Goal: Task Accomplishment & Management: Complete application form

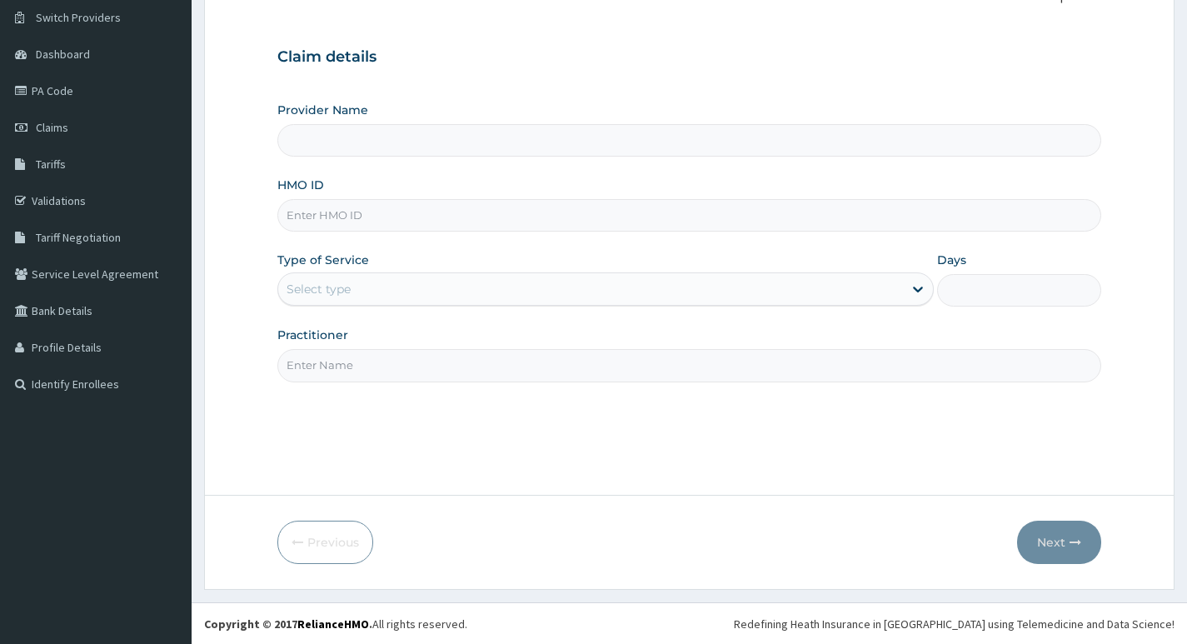
scroll to position [128, 0]
click at [351, 216] on input "HMO ID" at bounding box center [689, 214] width 824 height 32
type input "[GEOGRAPHIC_DATA]"
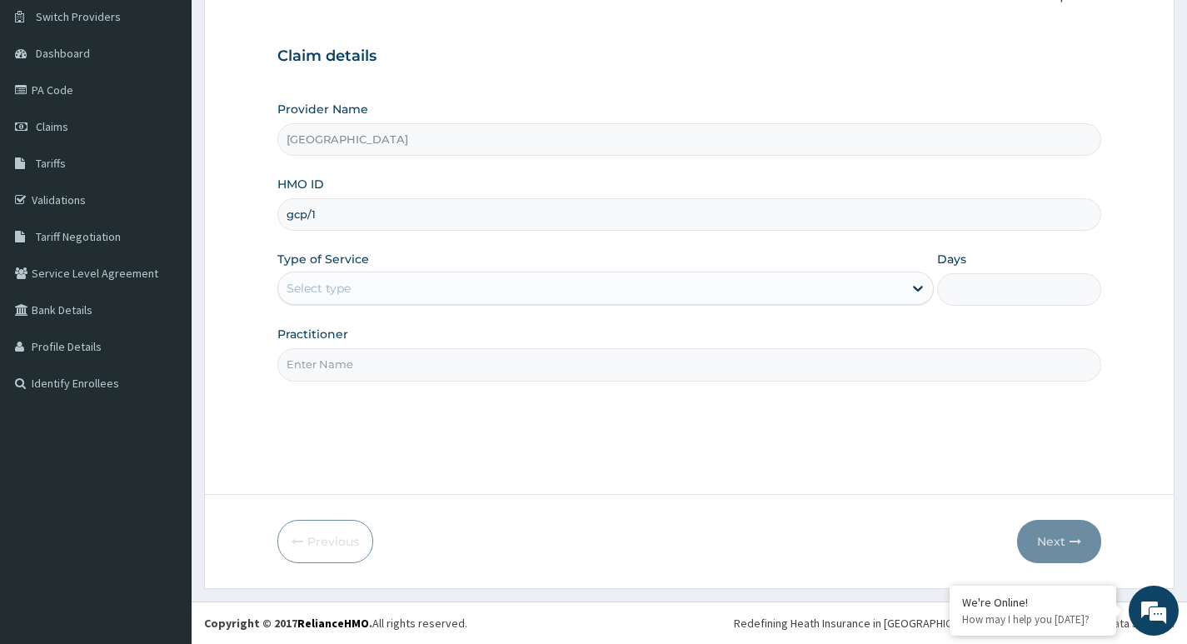
scroll to position [0, 0]
type input "gcp/10003/a"
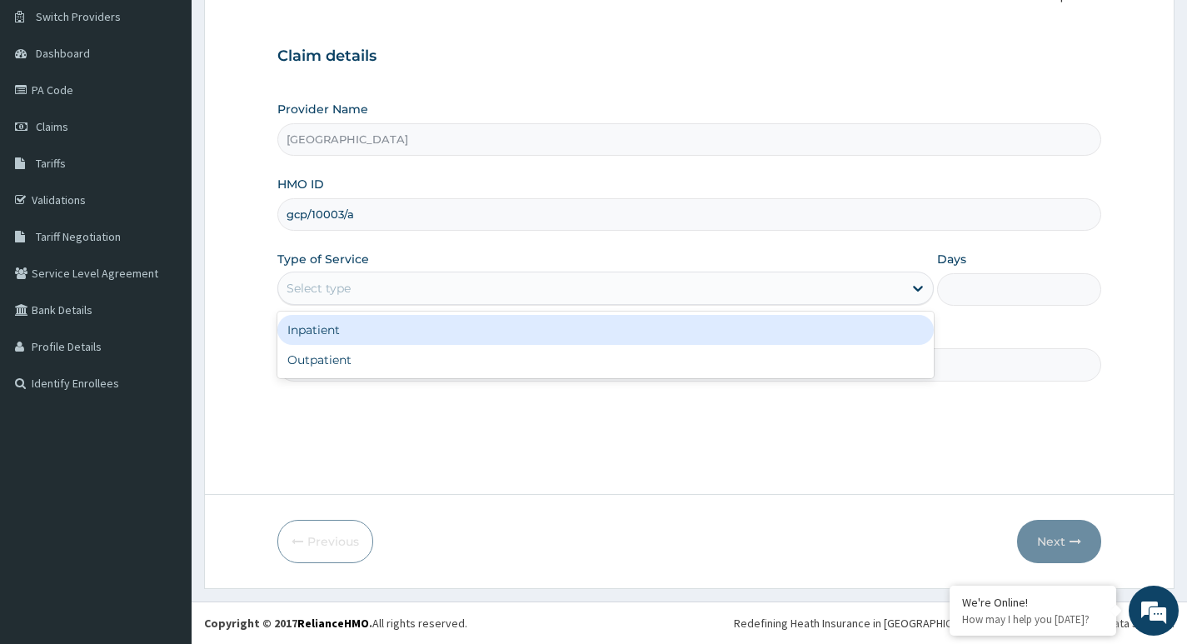
click at [829, 279] on div "Select type" at bounding box center [590, 288] width 625 height 27
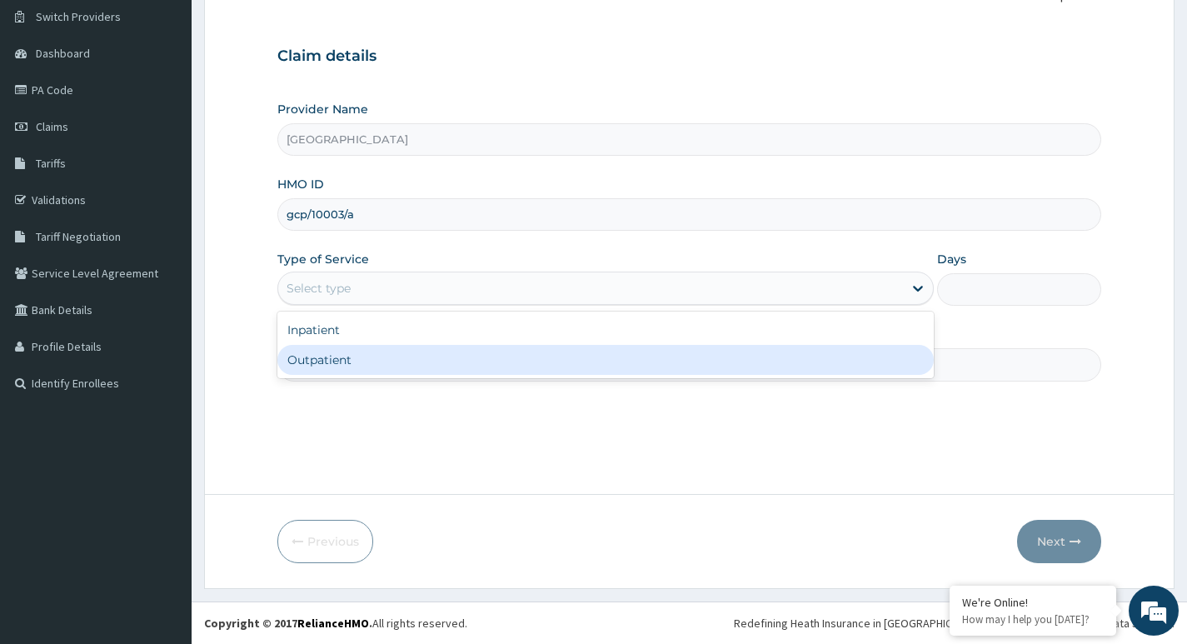
click at [514, 367] on div "Outpatient" at bounding box center [605, 360] width 656 height 30
type input "1"
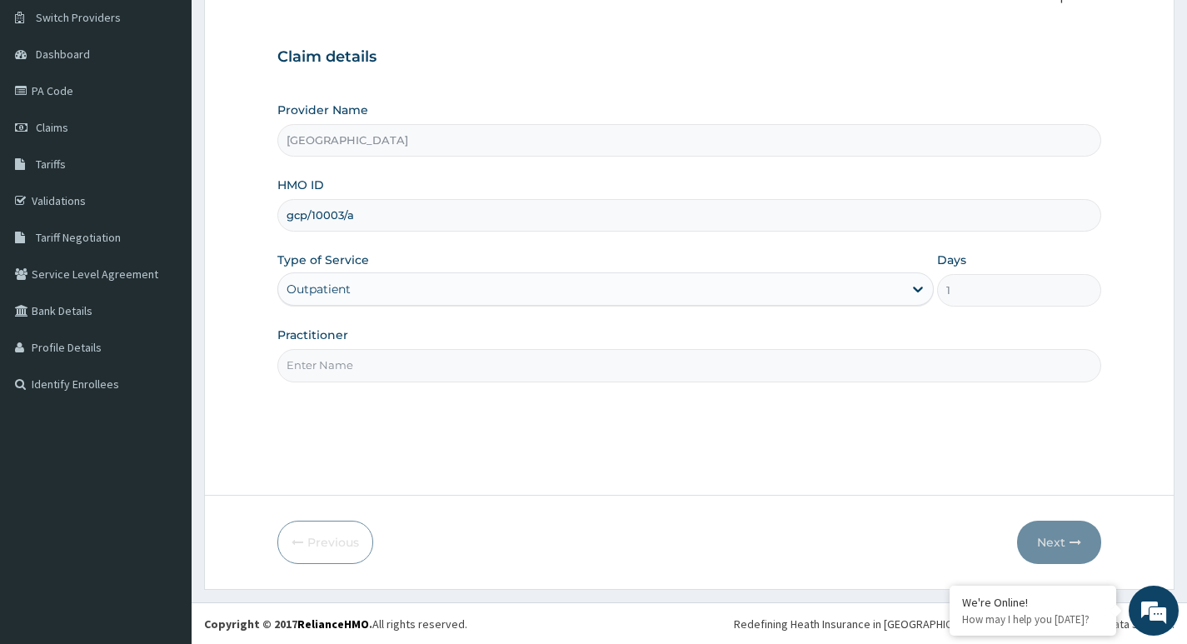
scroll to position [128, 0]
click at [489, 368] on input "Practitioner" at bounding box center [689, 364] width 824 height 32
click at [397, 372] on input "Practitioner" at bounding box center [689, 364] width 824 height 32
type input "[PERSON_NAME]"
click at [1056, 543] on button "Next" at bounding box center [1059, 541] width 84 height 43
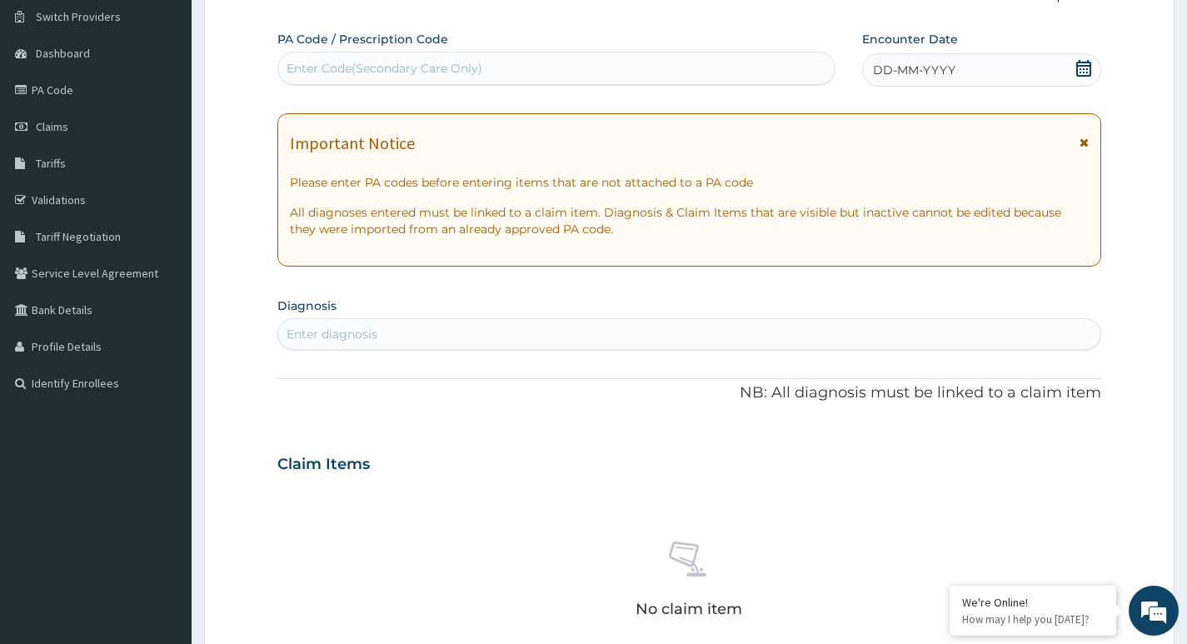
drag, startPoint x: 330, startPoint y: 67, endPoint x: 597, endPoint y: 31, distance: 269.8
click at [597, 31] on div "PA Code / Prescription Code Enter Code(Secondary Care Only)" at bounding box center [556, 58] width 558 height 54
drag, startPoint x: 425, startPoint y: 64, endPoint x: 713, endPoint y: 62, distance: 288.2
click at [713, 62] on div "Enter Code(Secondary Care Only)" at bounding box center [556, 68] width 556 height 27
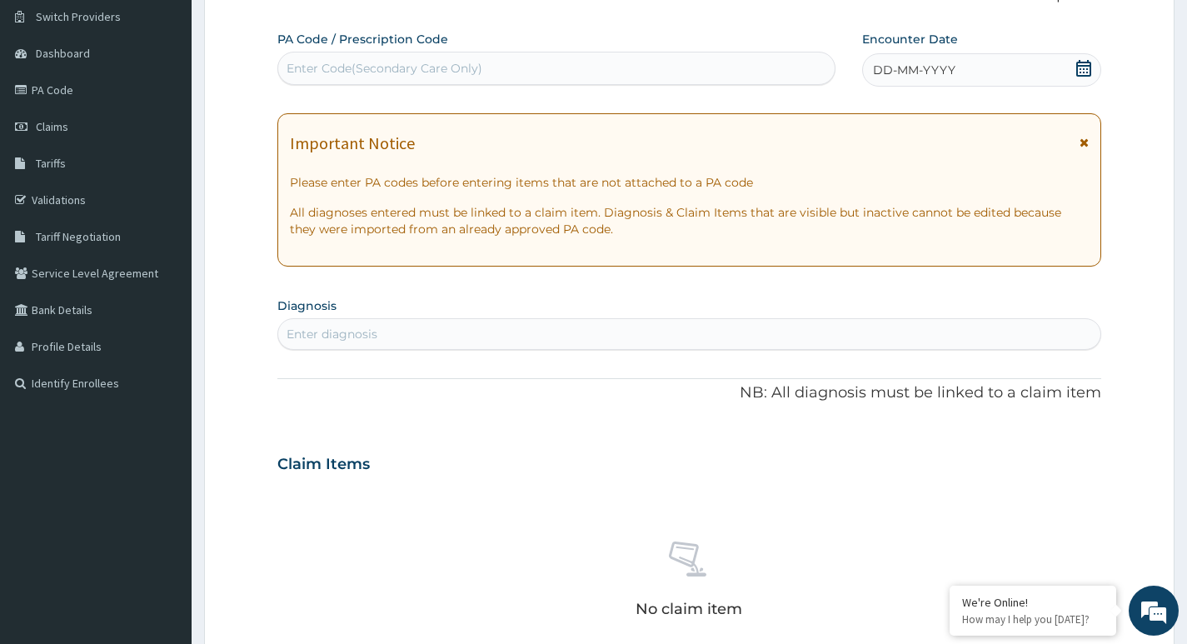
drag, startPoint x: 619, startPoint y: 66, endPoint x: 490, endPoint y: 27, distance: 134.9
drag, startPoint x: 490, startPoint y: 27, endPoint x: 70, endPoint y: 83, distance: 423.5
click at [70, 83] on link "PA Code" at bounding box center [96, 90] width 192 height 37
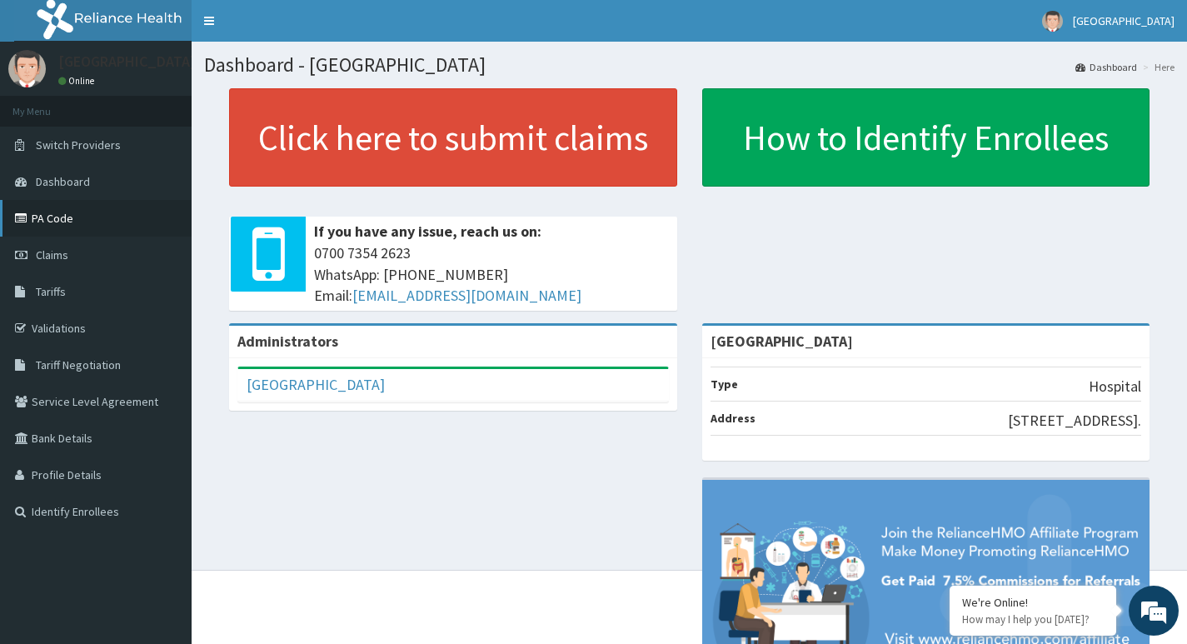
click at [57, 223] on link "PA Code" at bounding box center [96, 218] width 192 height 37
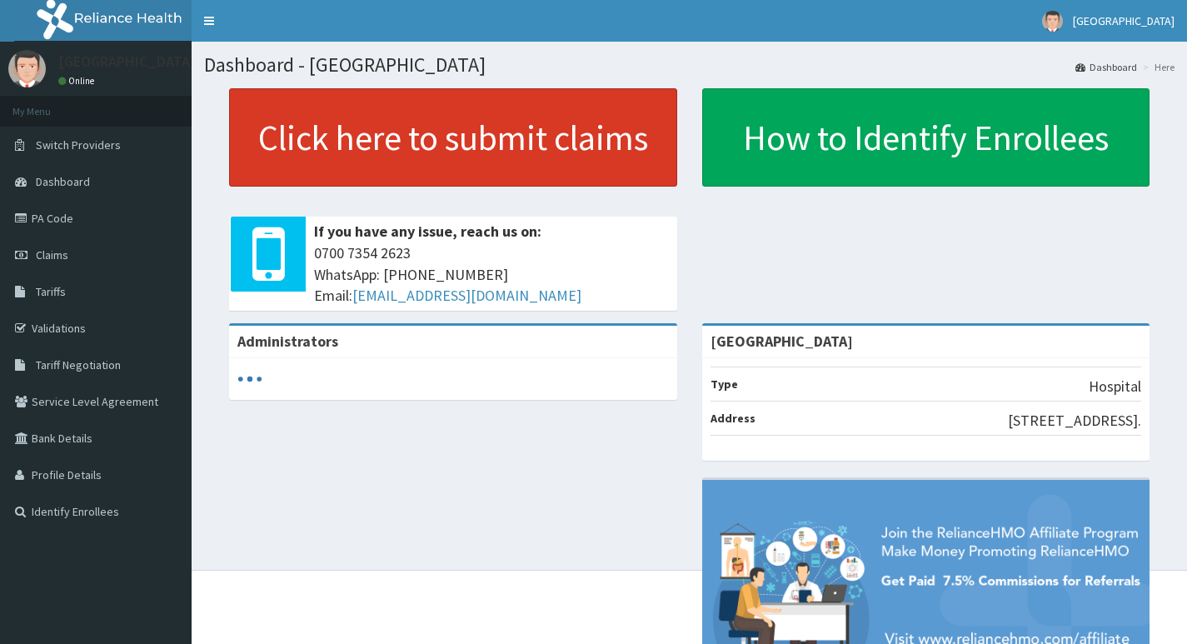
click at [434, 146] on link "Click here to submit claims" at bounding box center [453, 137] width 448 height 98
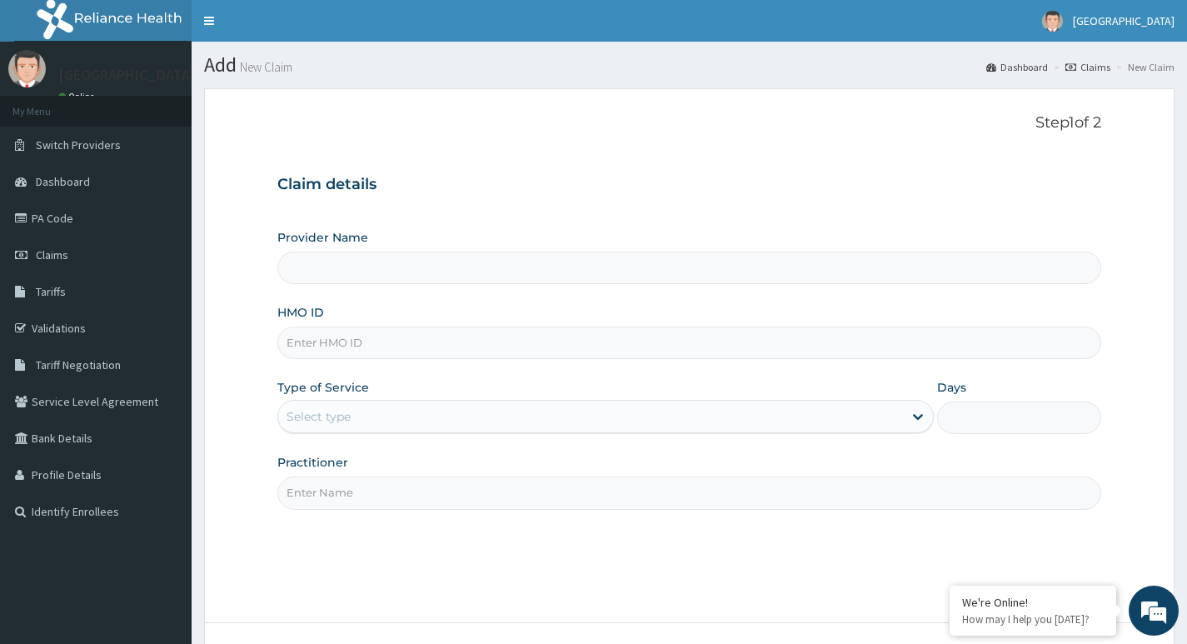
type input "[GEOGRAPHIC_DATA]"
click at [316, 342] on input "HMO ID" at bounding box center [689, 342] width 824 height 32
type input "gcp/10003/a"
click at [714, 426] on div "Select type" at bounding box center [590, 416] width 625 height 27
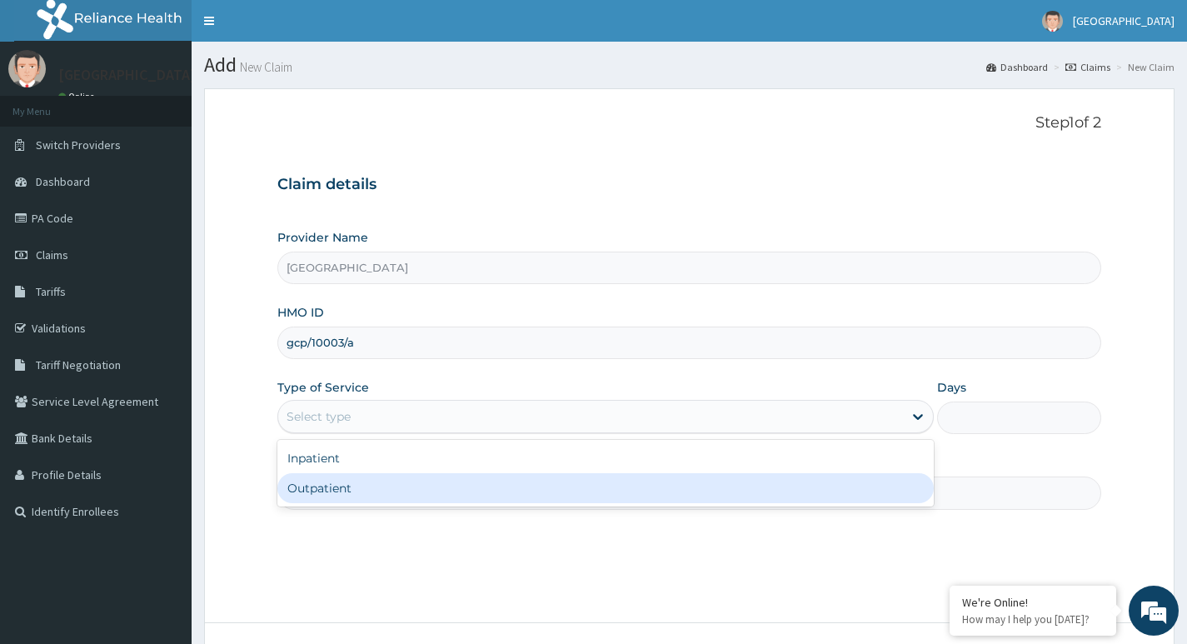
click at [657, 497] on div "Inpatient Outpatient" at bounding box center [605, 473] width 656 height 67
click at [642, 496] on div "Outpatient" at bounding box center [605, 488] width 656 height 30
type input "1"
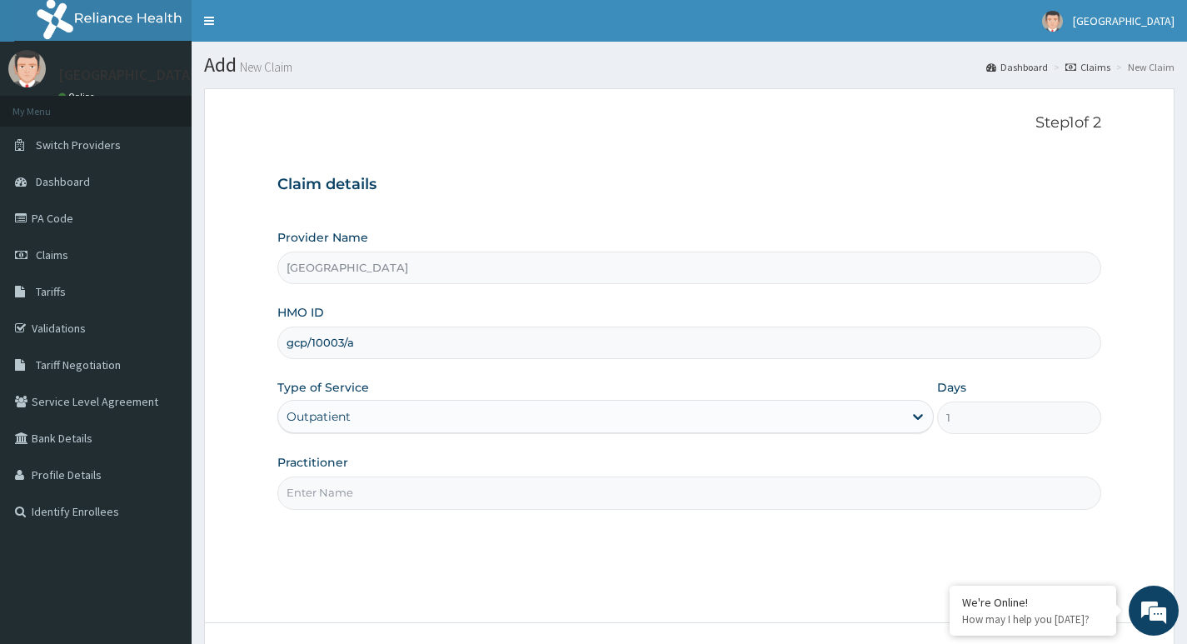
click at [565, 493] on input "Practitioner" at bounding box center [689, 492] width 824 height 32
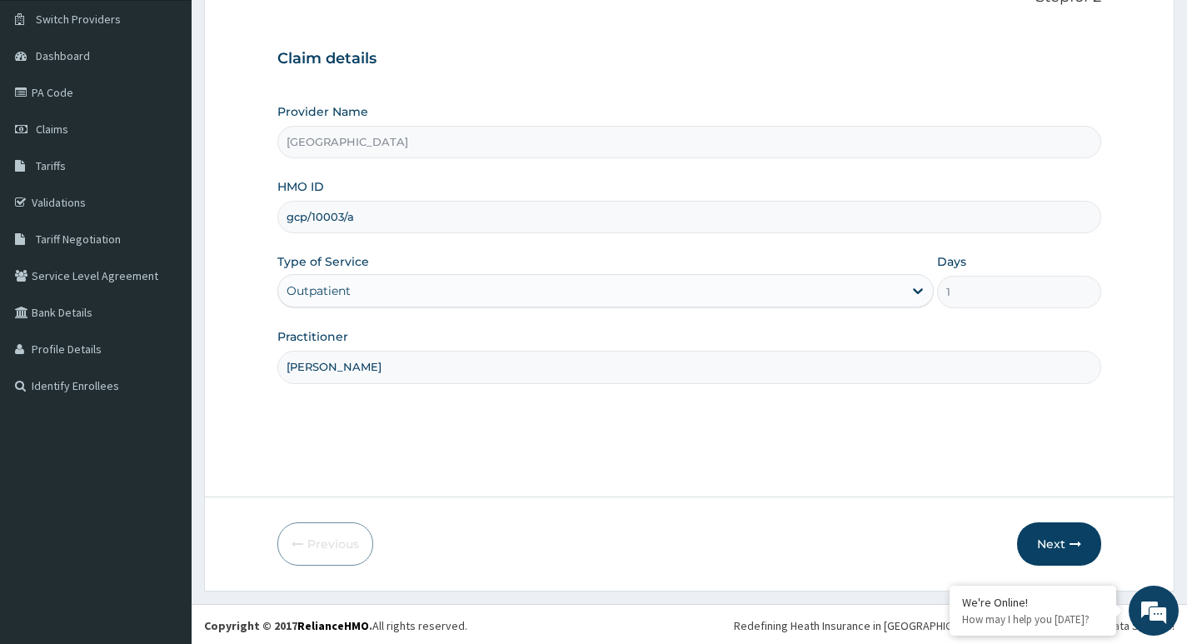
scroll to position [128, 0]
type input "[PERSON_NAME]"
click at [1049, 540] on button "Next" at bounding box center [1059, 541] width 84 height 43
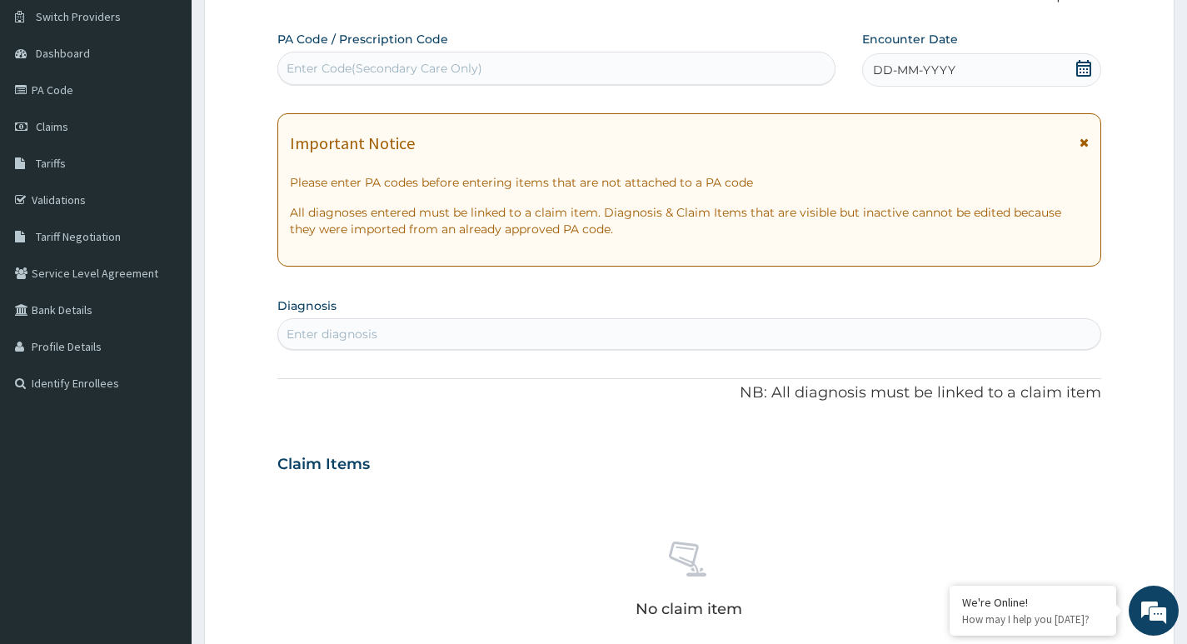
drag, startPoint x: 336, startPoint y: 64, endPoint x: 466, endPoint y: 52, distance: 130.4
click at [466, 52] on div "Enter Code(Secondary Care Only)" at bounding box center [556, 68] width 558 height 33
click at [468, 62] on div "Enter Code(Secondary Care Only)" at bounding box center [384, 68] width 196 height 17
type input "PA/A9DC94"
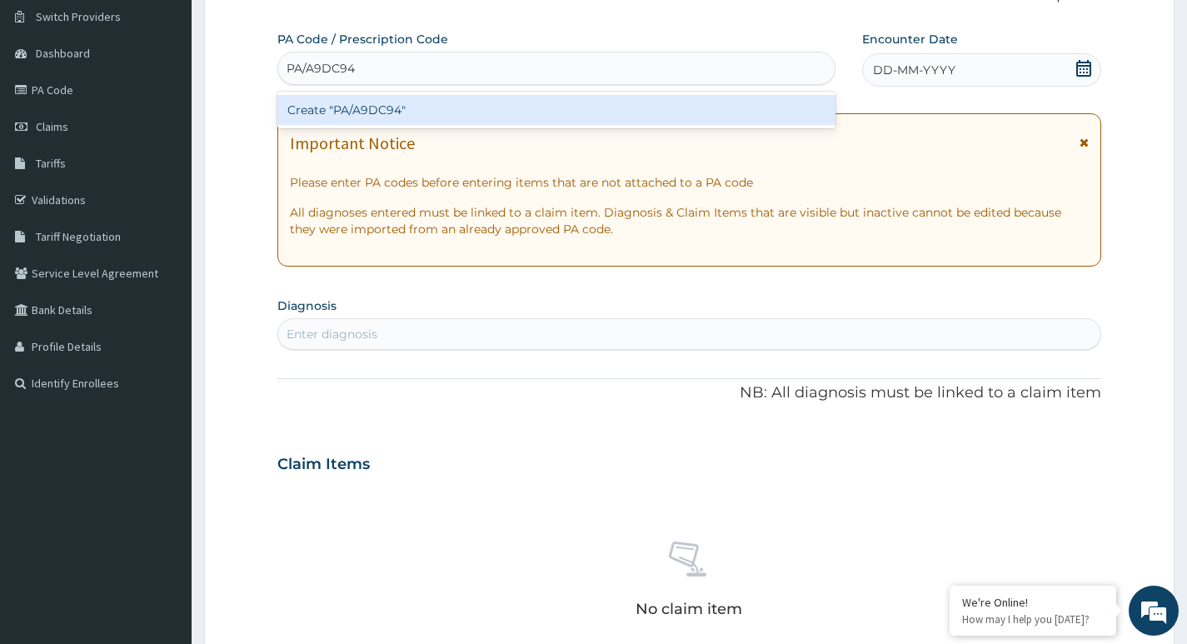
click at [491, 109] on div "Create "PA/A9DC94"" at bounding box center [556, 110] width 558 height 30
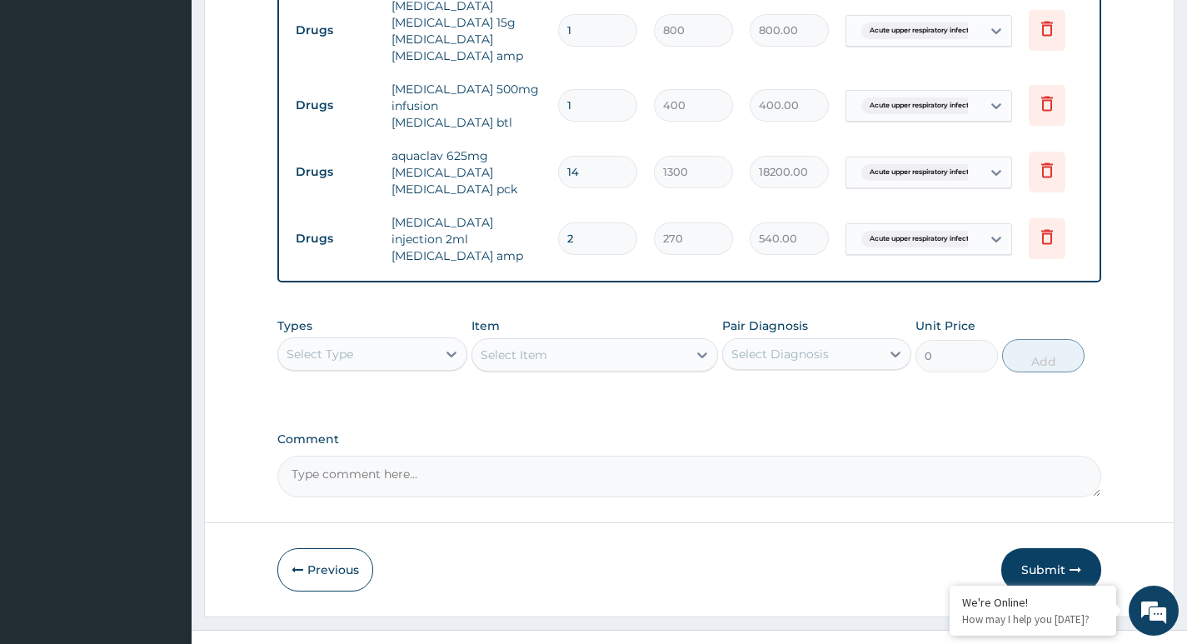
scroll to position [681, 0]
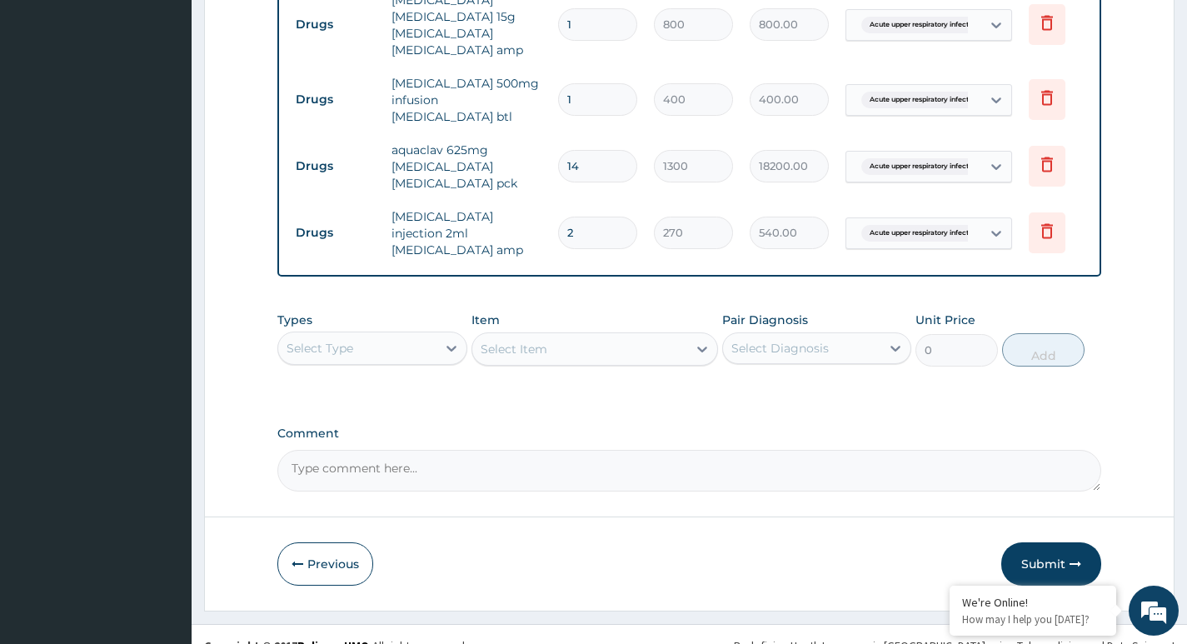
click at [535, 332] on div "Select Item" at bounding box center [594, 348] width 247 height 33
click at [416, 335] on div "Select Type" at bounding box center [356, 348] width 157 height 27
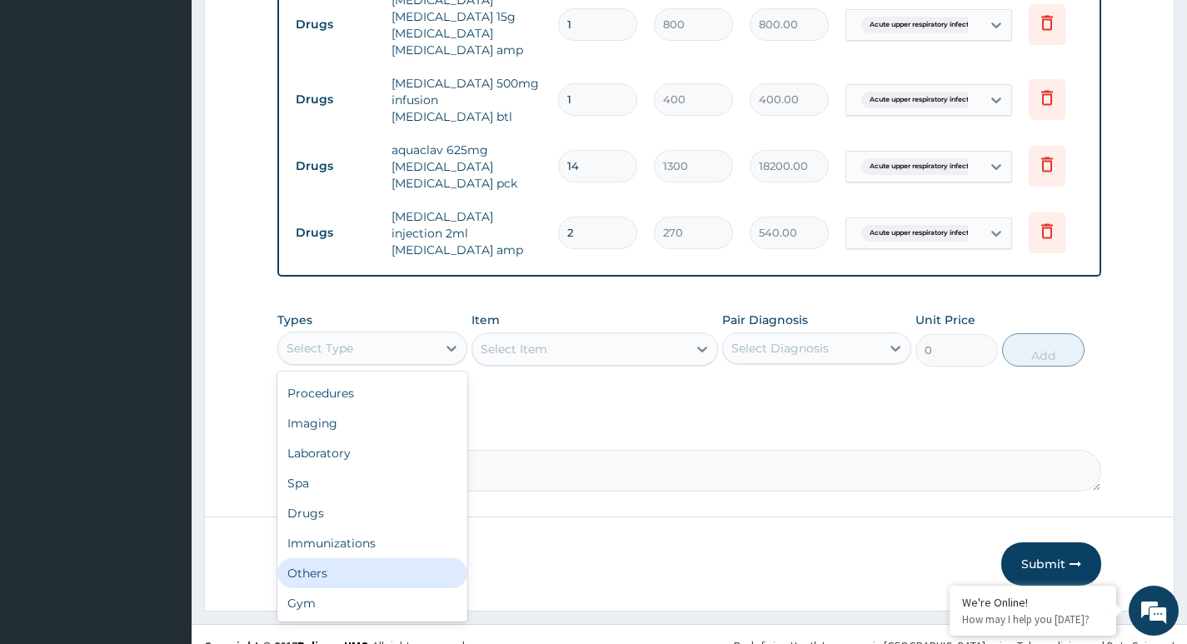
scroll to position [0, 0]
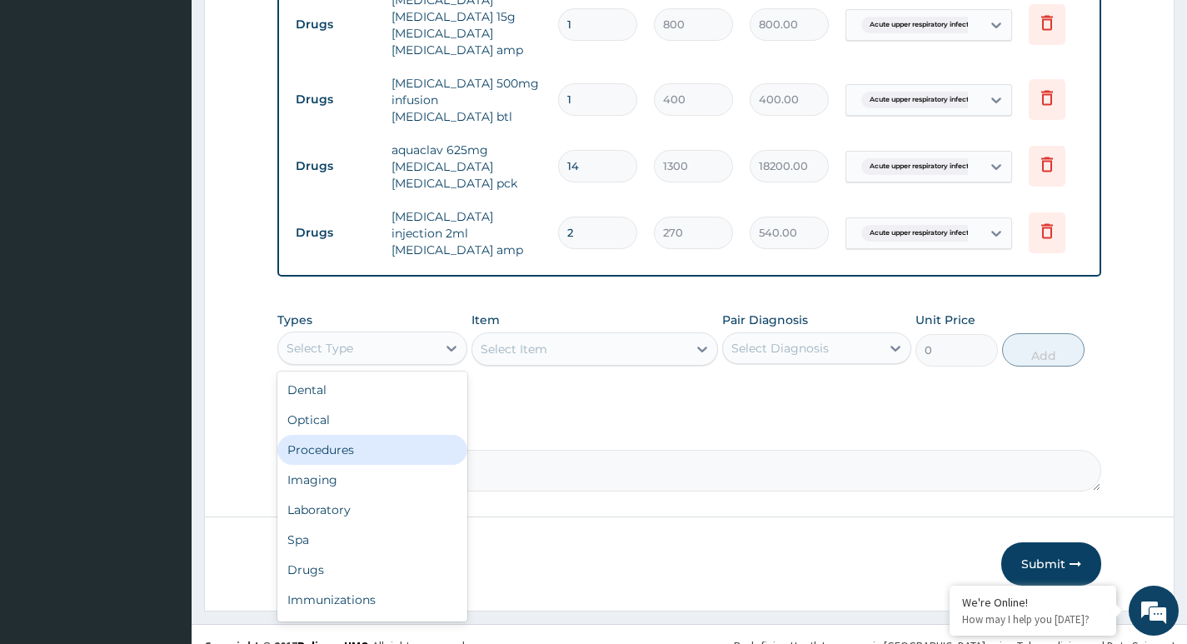
click at [344, 435] on div "Procedures" at bounding box center [371, 450] width 189 height 30
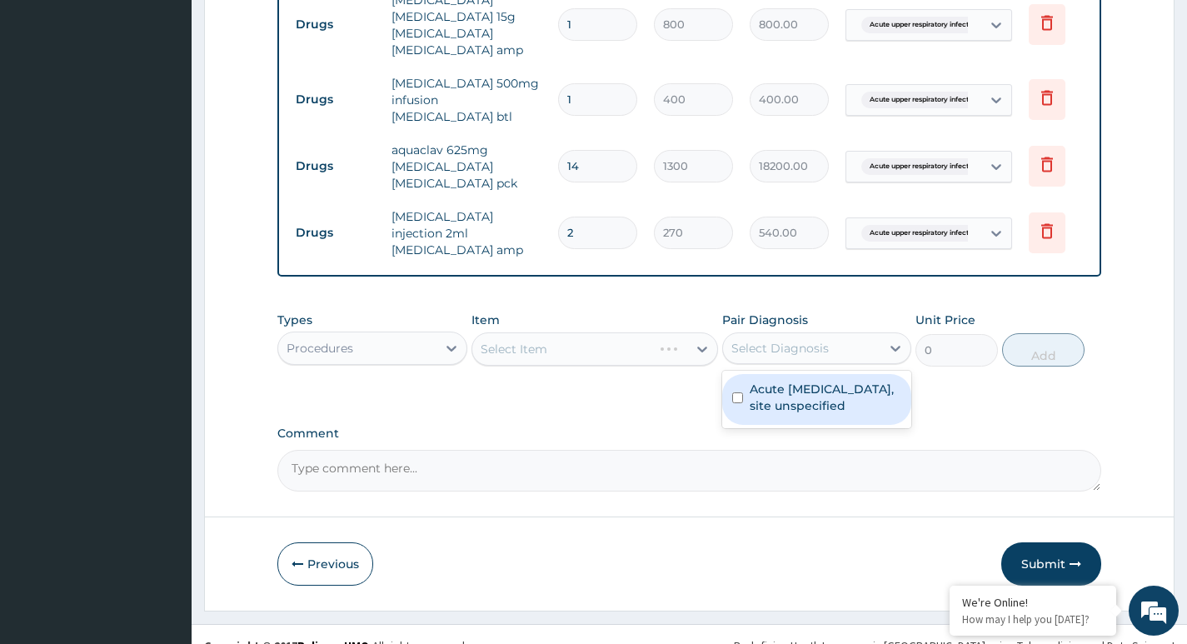
click at [786, 340] on div "Select Diagnosis" at bounding box center [779, 348] width 97 height 17
click at [784, 381] on label "Acute [MEDICAL_DATA], site unspecified" at bounding box center [826, 397] width 152 height 33
checkbox input "true"
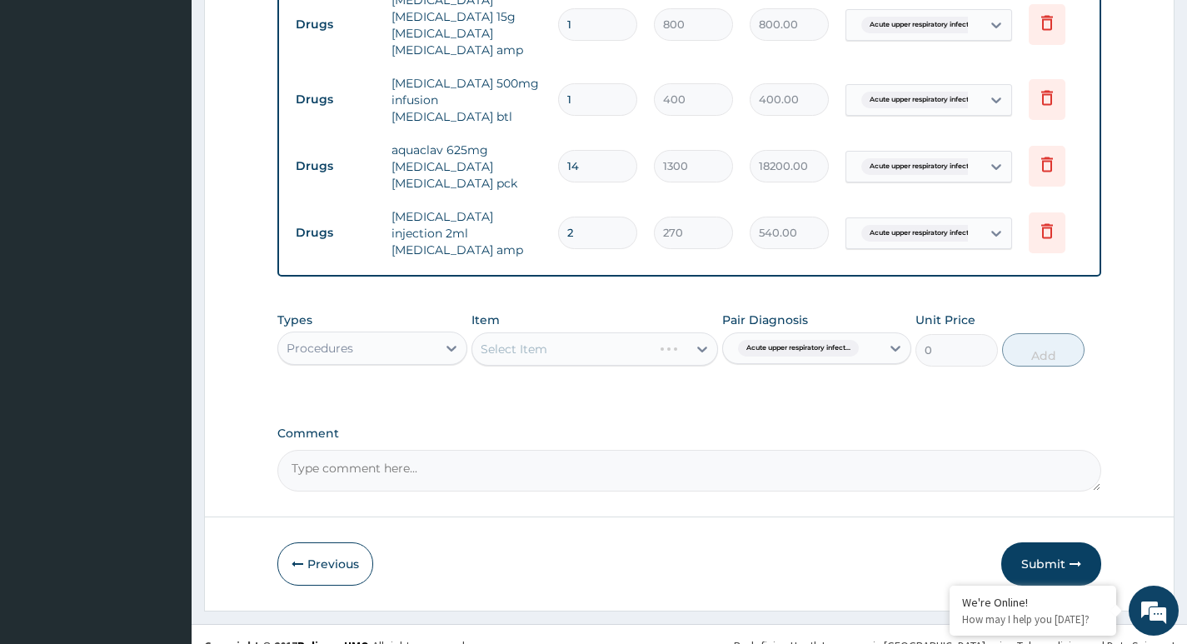
click at [625, 332] on div "Select Item" at bounding box center [594, 348] width 247 height 33
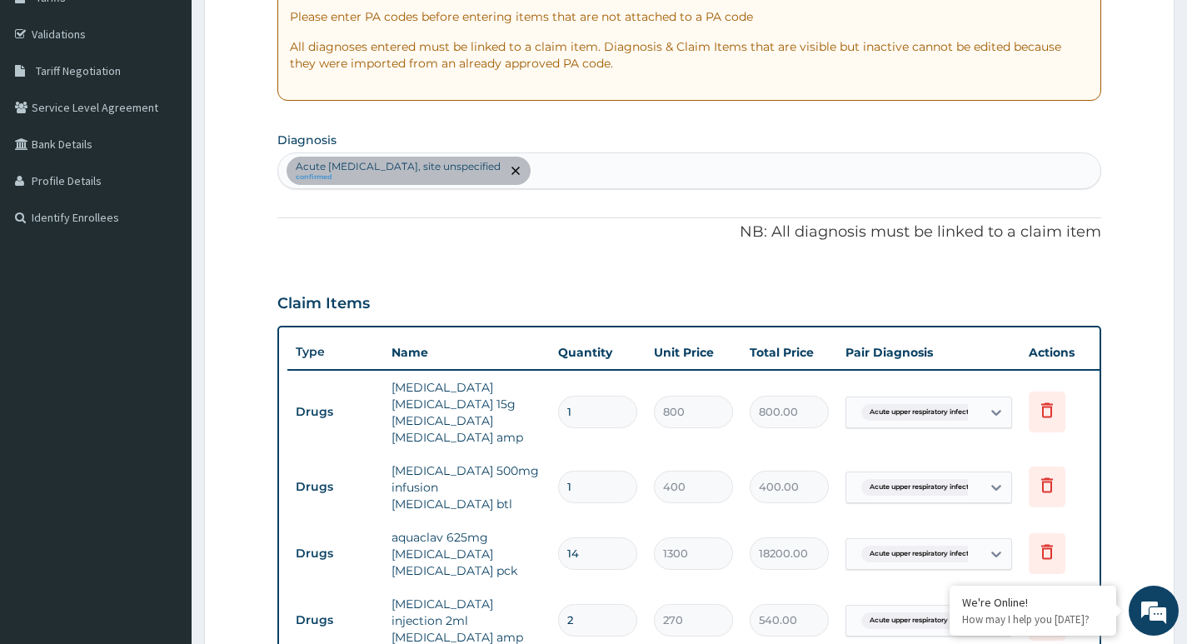
scroll to position [265, 0]
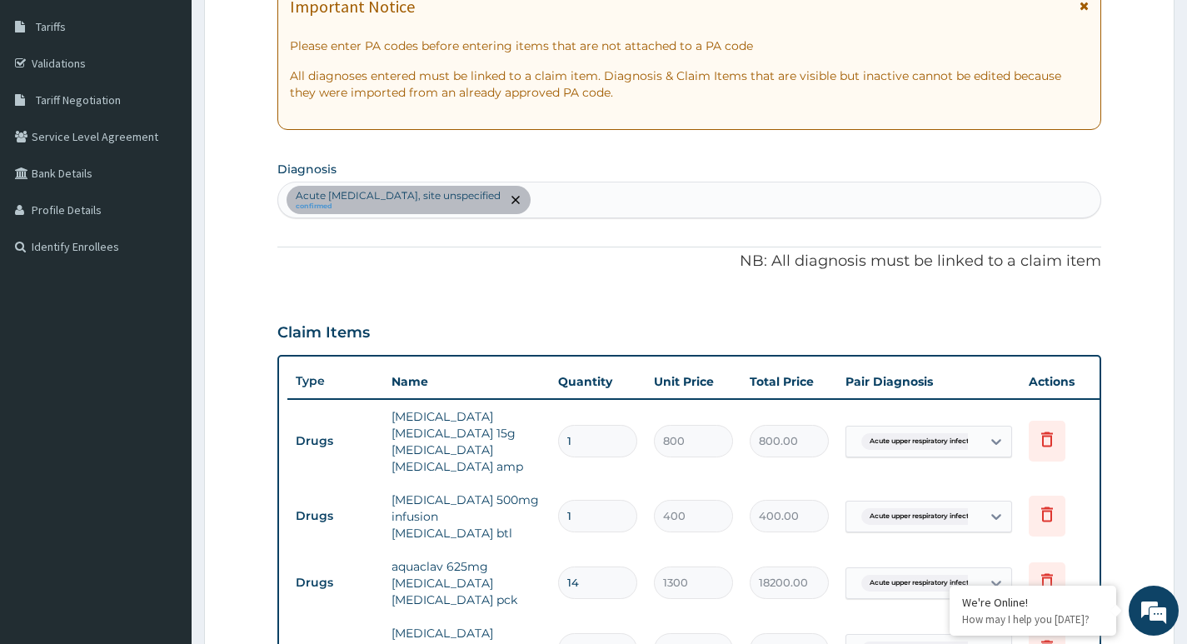
click at [710, 189] on div "Acute [MEDICAL_DATA], site unspecified confirmed" at bounding box center [689, 199] width 822 height 35
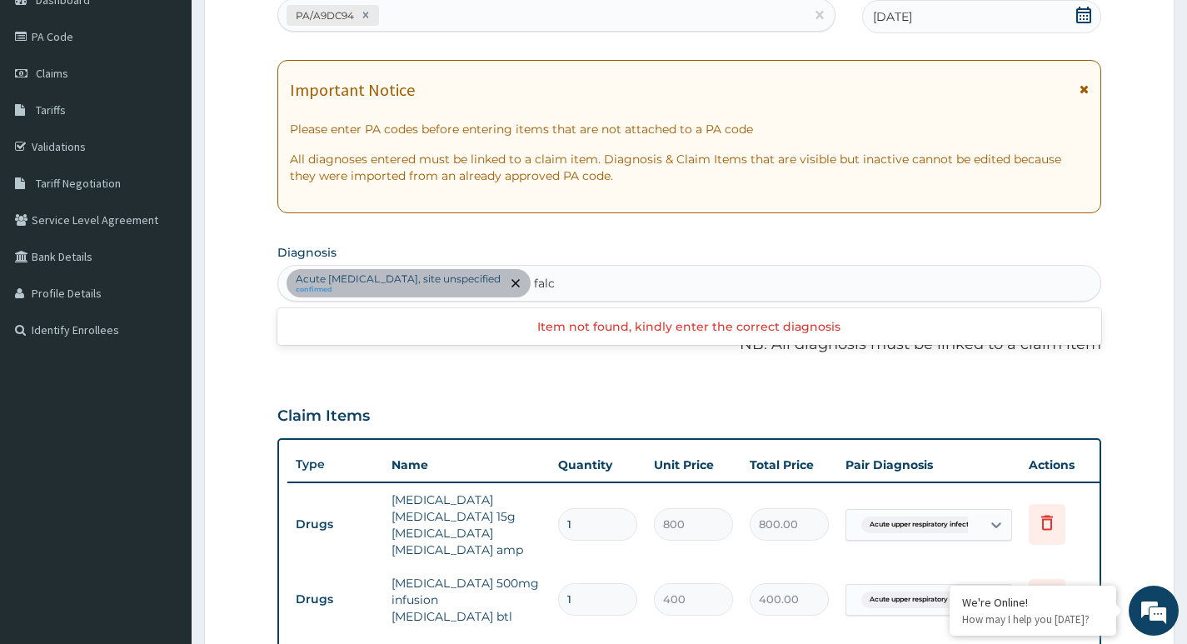
type input "falc"
click at [968, 350] on p "NB: All diagnosis must be linked to a claim item" at bounding box center [689, 345] width 824 height 22
click at [737, 285] on div "Acute [MEDICAL_DATA], site unspecified confirmed" at bounding box center [689, 283] width 822 height 35
type input "f"
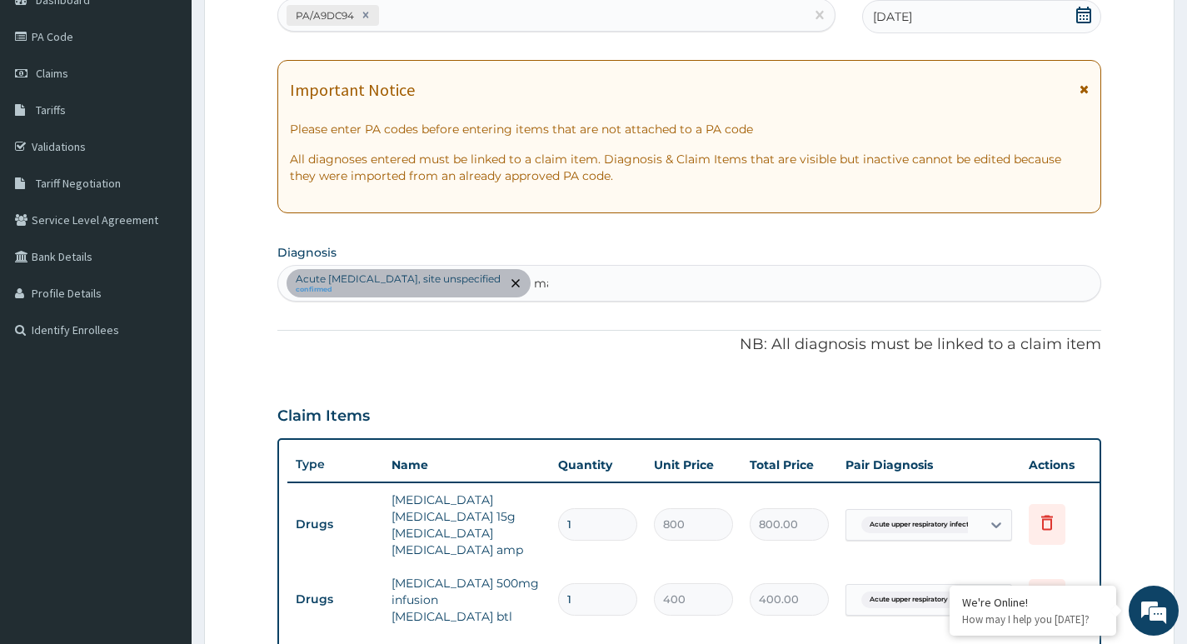
type input "m"
type input "f"
type input "[PERSON_NAME]"
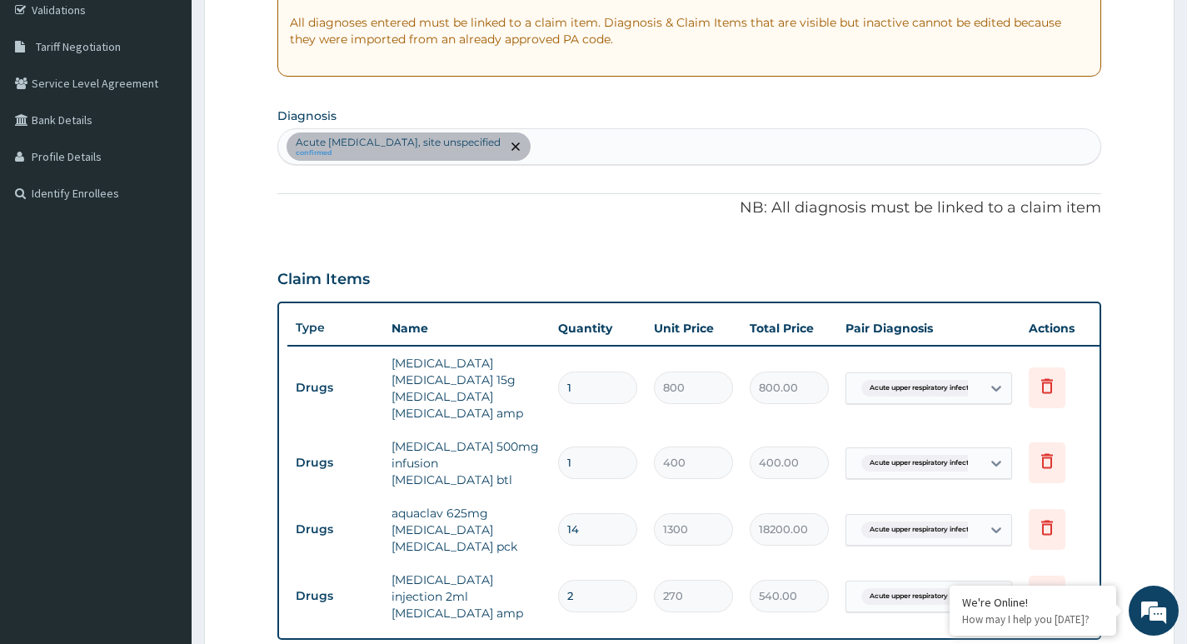
scroll to position [348, 0]
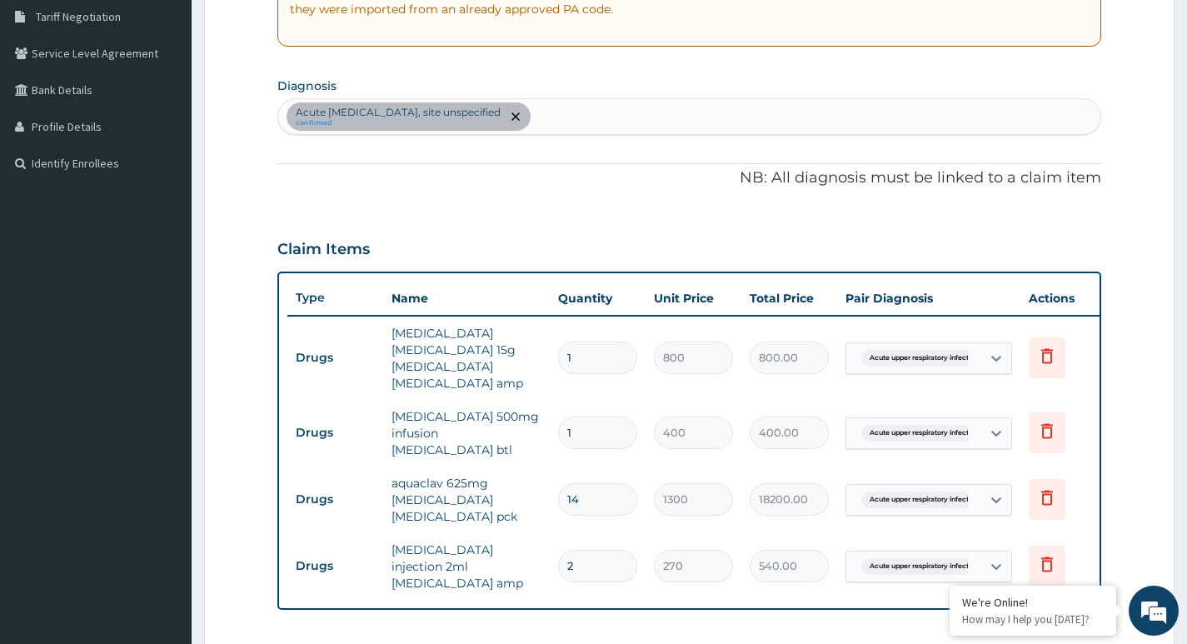
click at [622, 109] on div "Acute [MEDICAL_DATA], site unspecified confirmed" at bounding box center [689, 116] width 822 height 35
type input "[MEDICAL_DATA]"
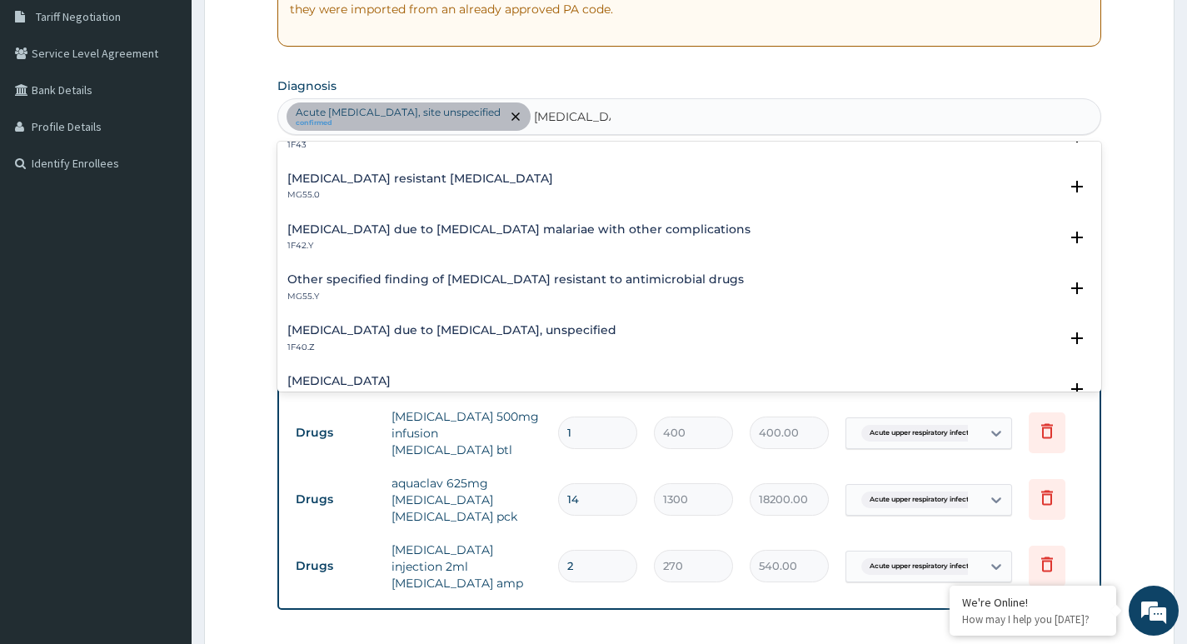
scroll to position [214, 0]
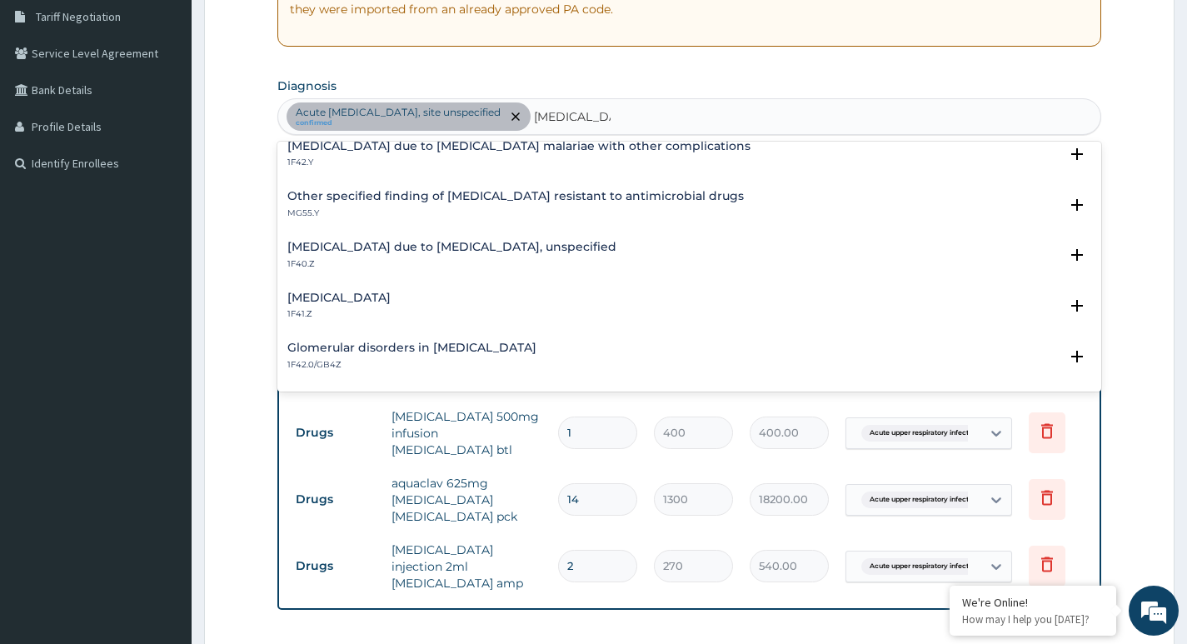
click at [513, 251] on h4 "[MEDICAL_DATA] due to [MEDICAL_DATA], unspecified" at bounding box center [451, 247] width 329 height 12
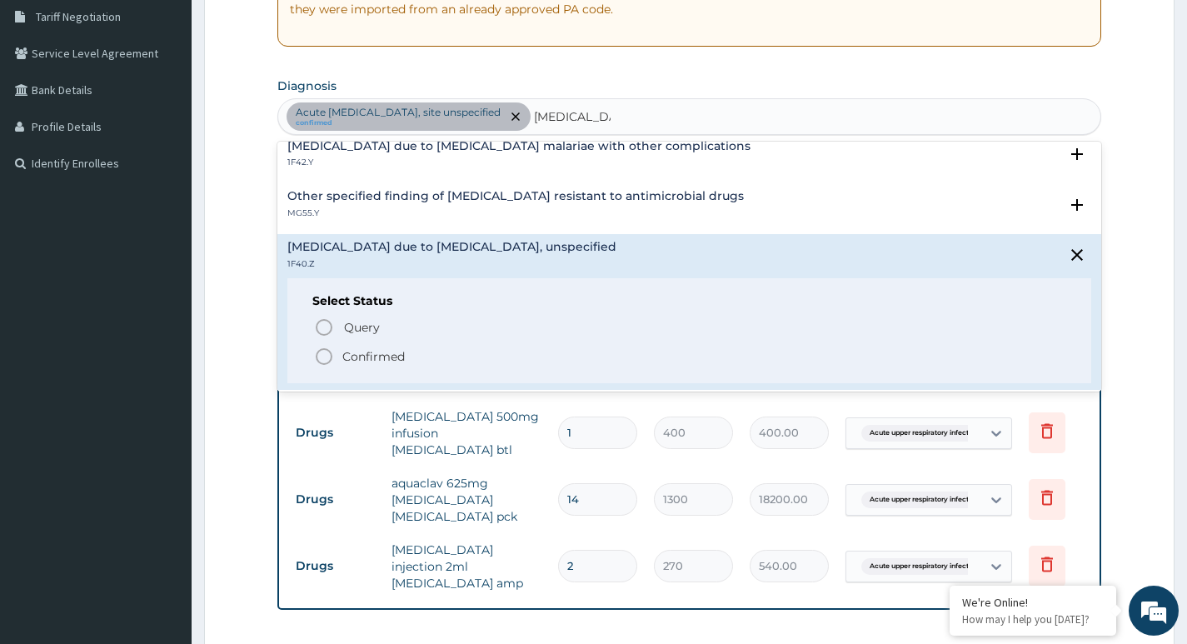
click at [329, 357] on icon "status option filled" at bounding box center [324, 356] width 20 height 20
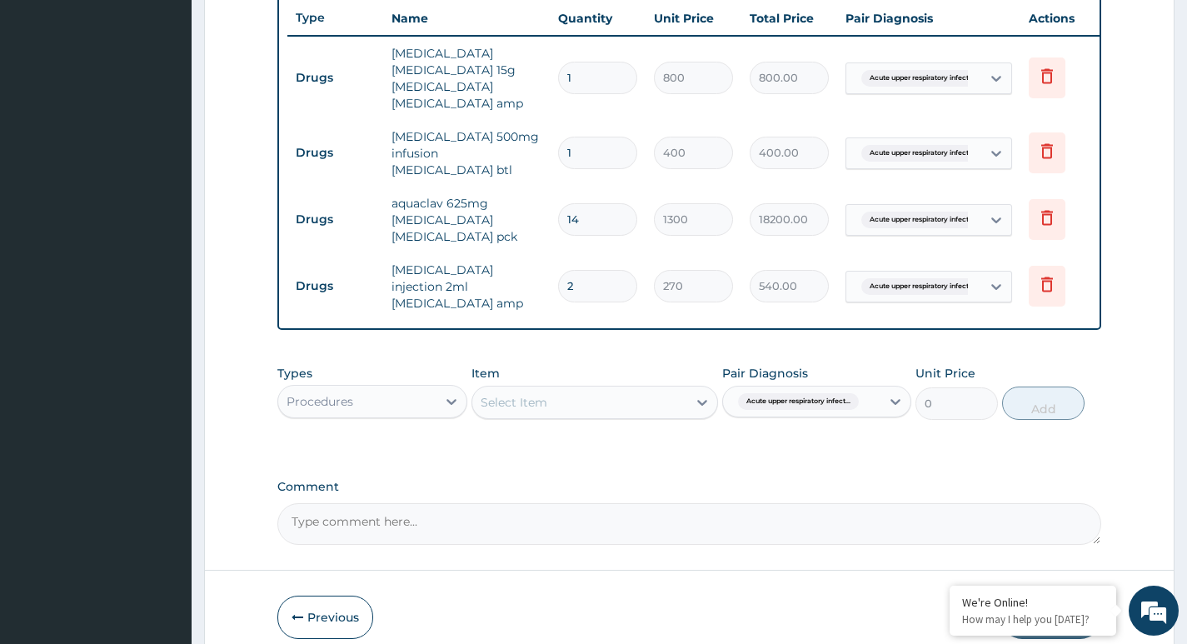
scroll to position [681, 0]
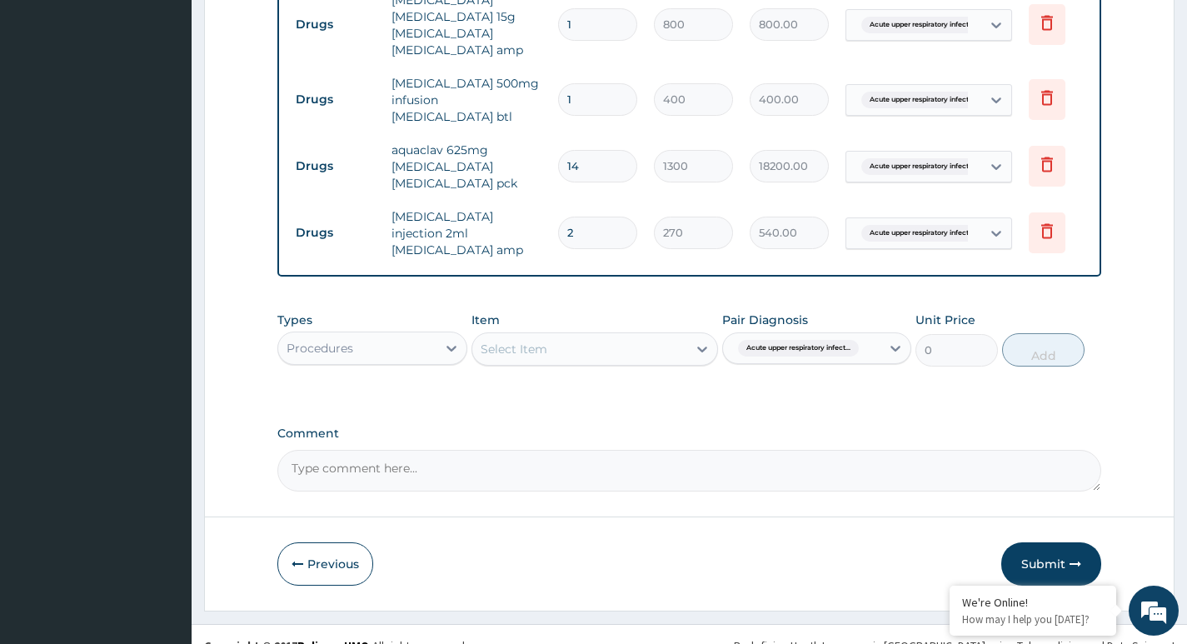
click at [531, 341] on div "Select Item" at bounding box center [514, 349] width 67 height 17
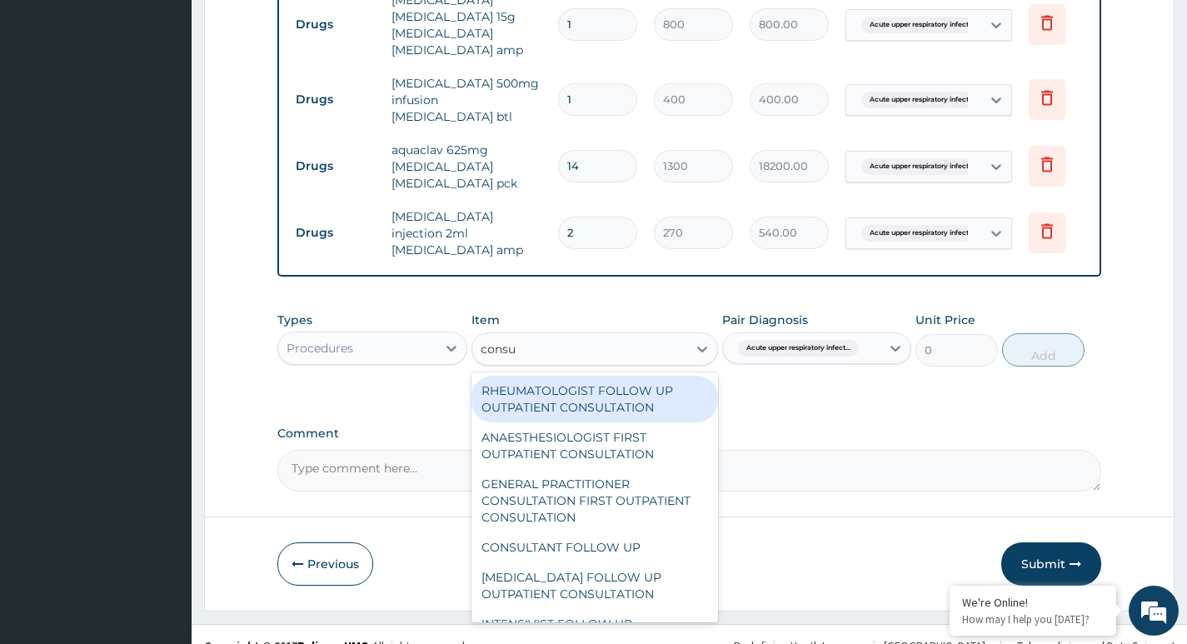
type input "consul"
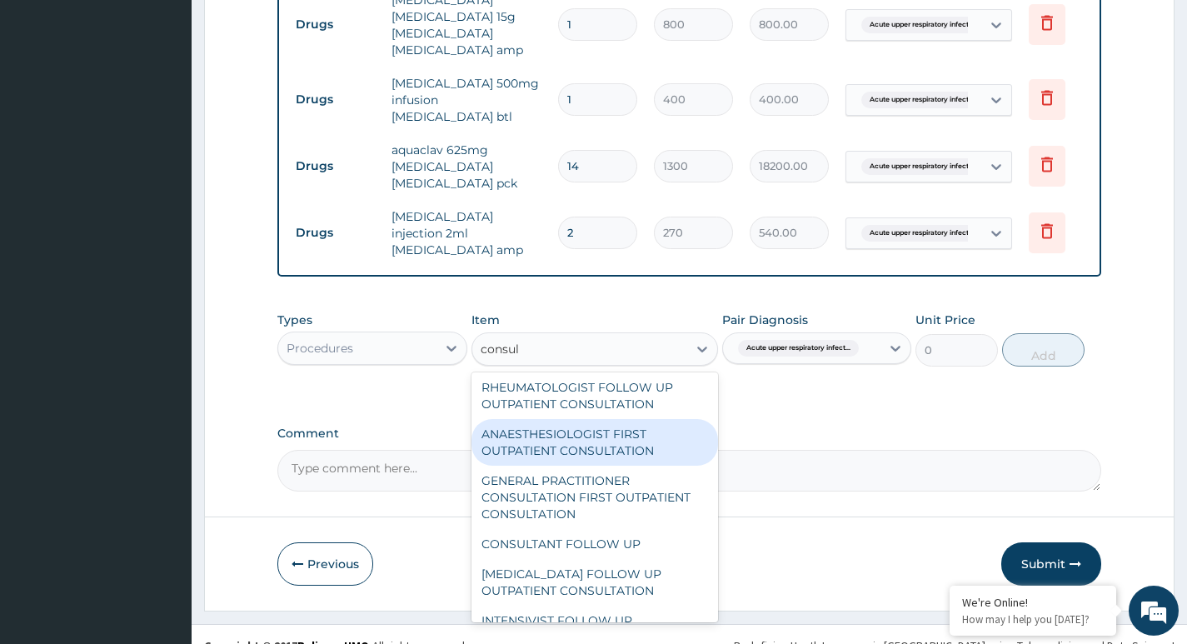
scroll to position [0, 0]
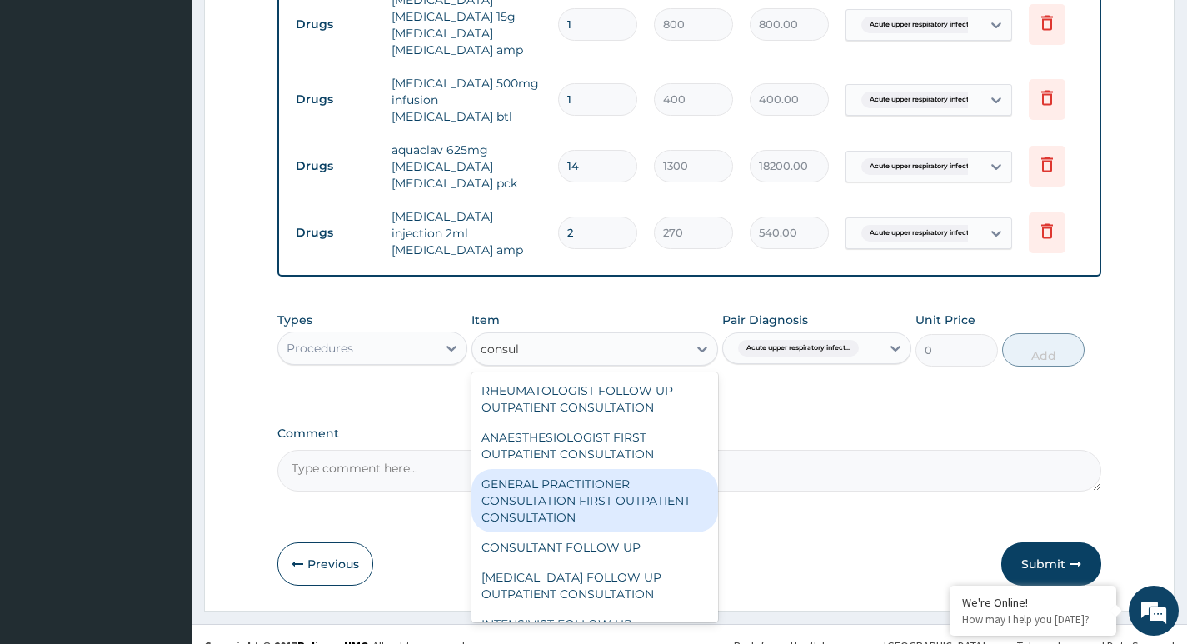
click at [634, 484] on div "GENERAL PRACTITIONER CONSULTATION FIRST OUTPATIENT CONSULTATION" at bounding box center [594, 500] width 247 height 63
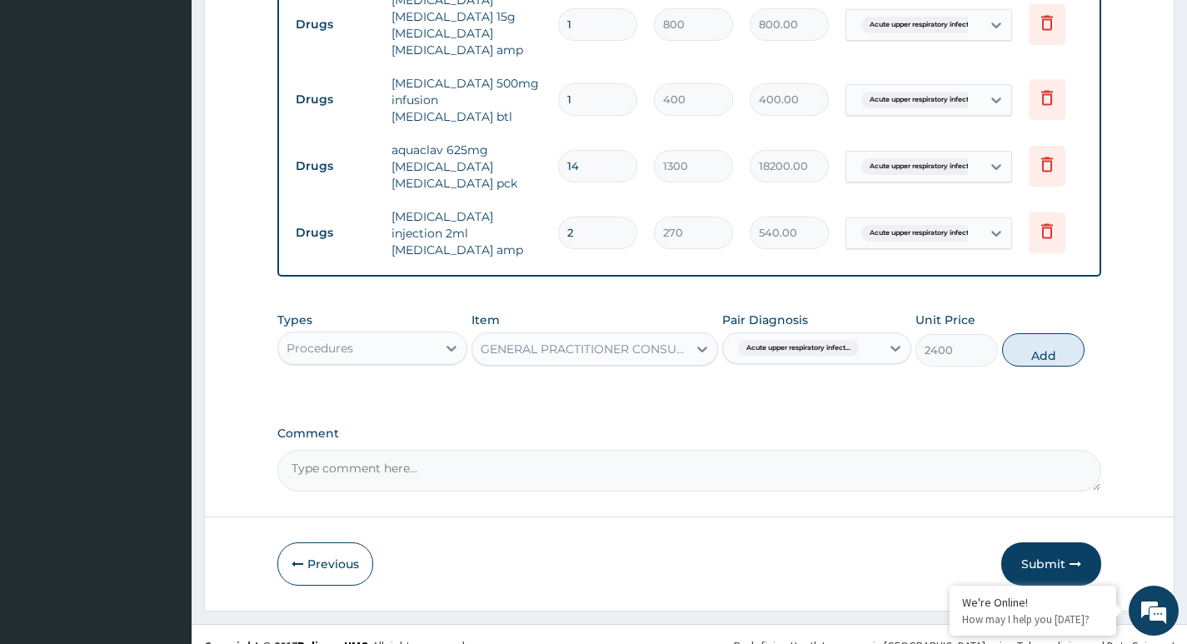
click at [1043, 333] on button "Add" at bounding box center [1043, 349] width 82 height 33
type input "0"
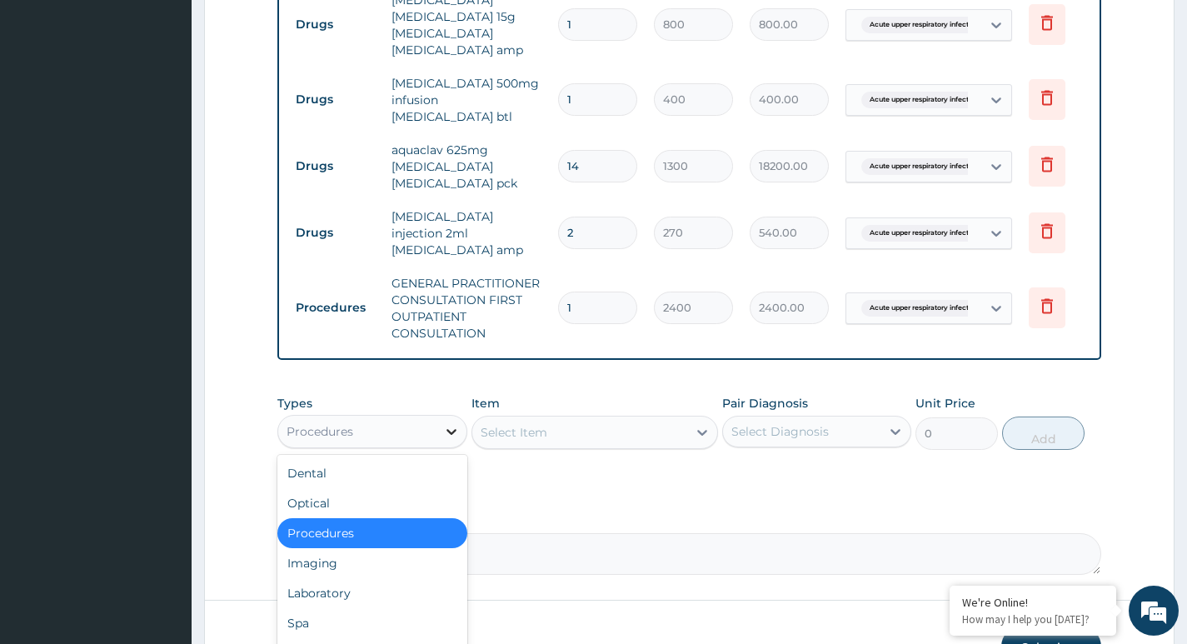
click at [444, 423] on icon at bounding box center [451, 431] width 17 height 17
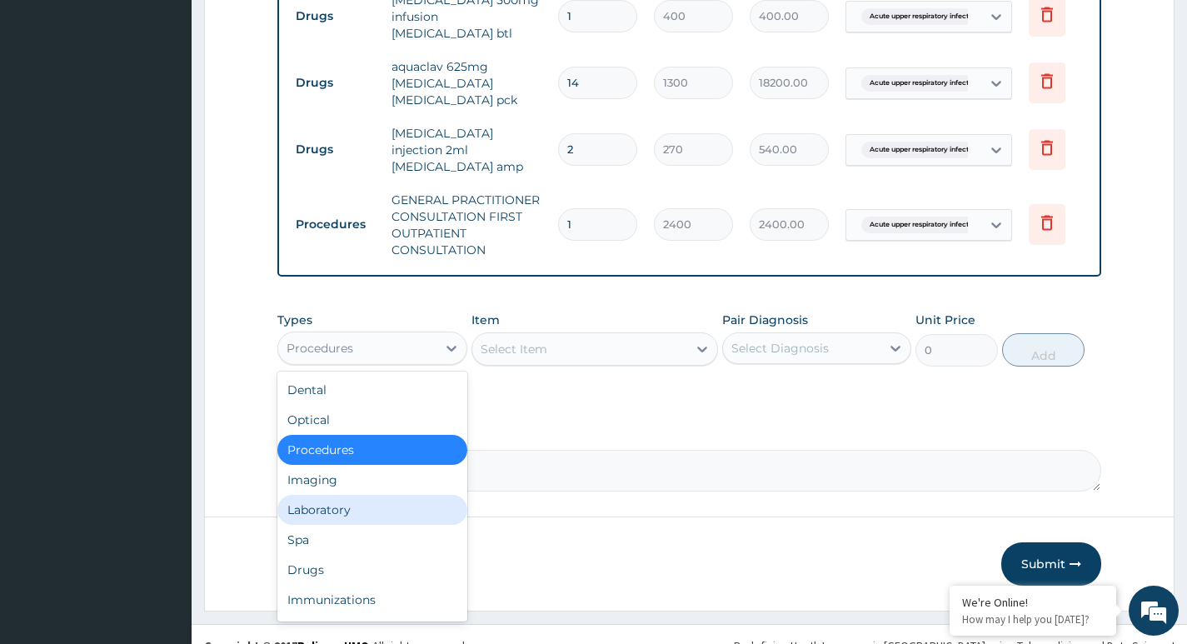
scroll to position [57, 0]
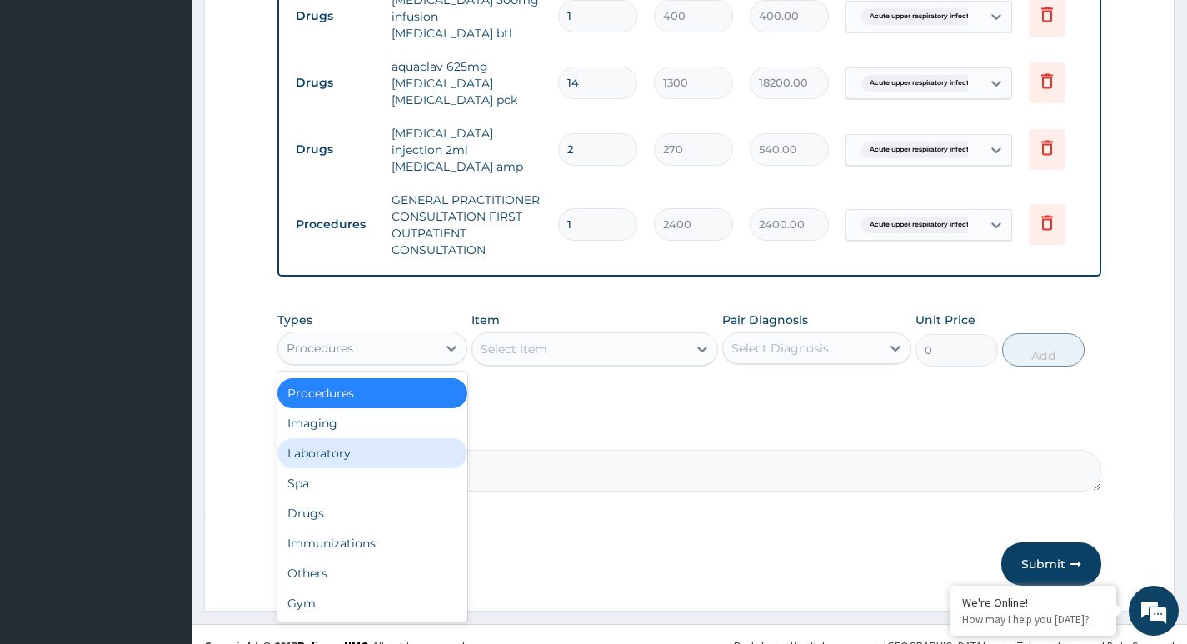
click at [352, 438] on div "Laboratory" at bounding box center [371, 453] width 189 height 30
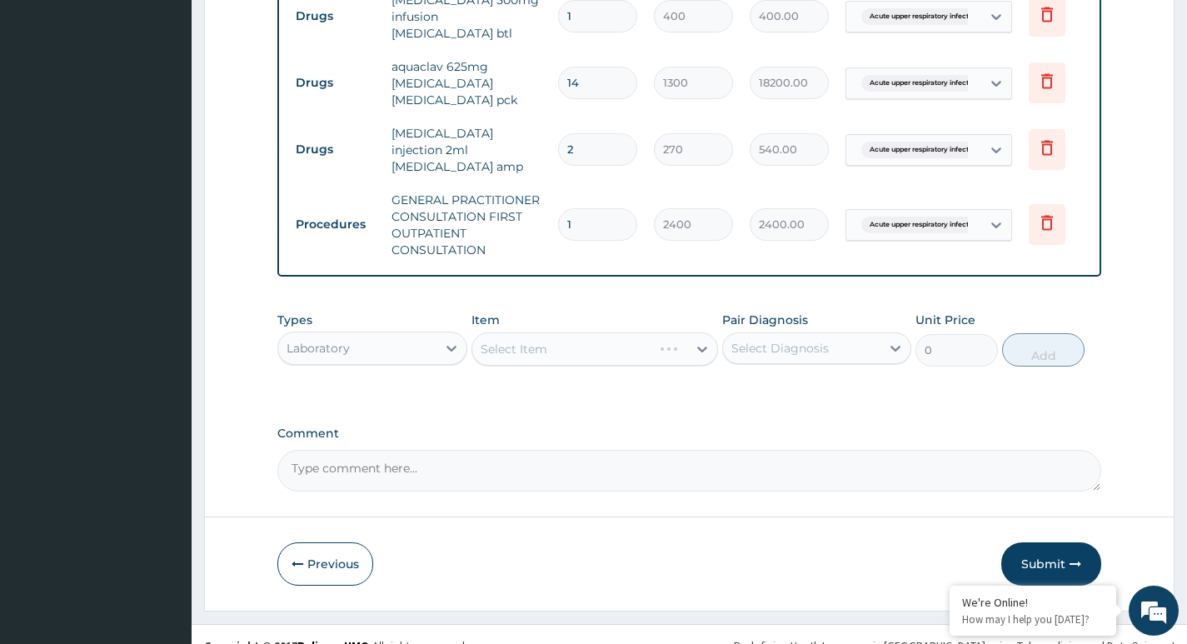
click at [778, 340] on div "Select Diagnosis" at bounding box center [779, 348] width 97 height 17
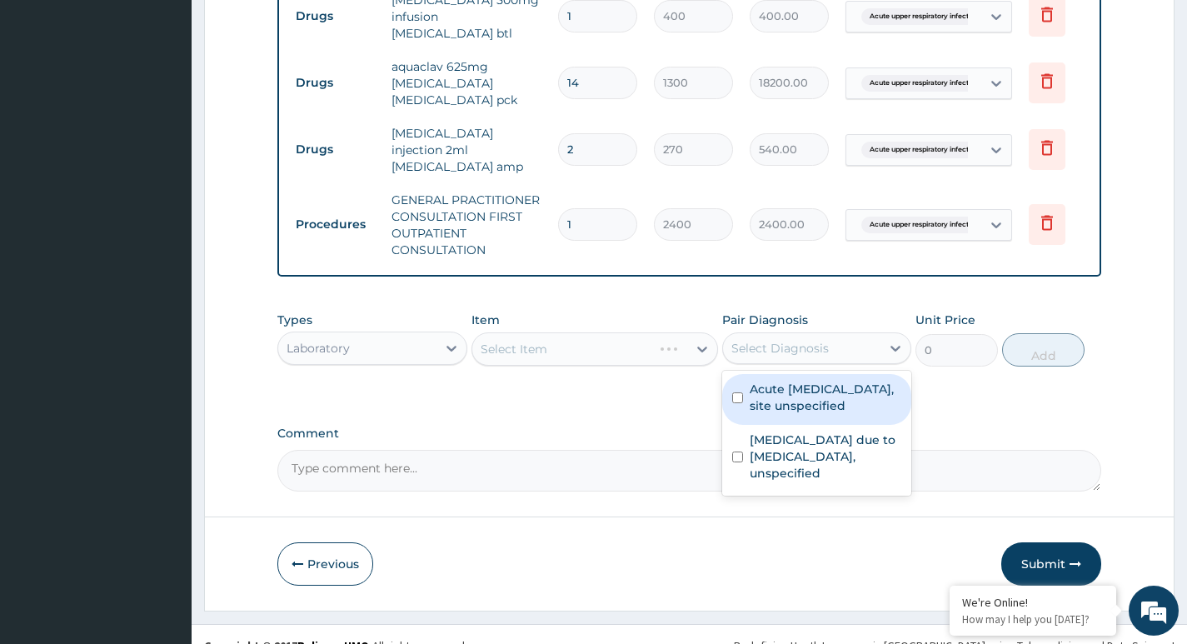
drag, startPoint x: 816, startPoint y: 376, endPoint x: 819, endPoint y: 396, distance: 20.3
click at [817, 381] on label "Acute [MEDICAL_DATA], site unspecified" at bounding box center [826, 397] width 152 height 33
checkbox input "true"
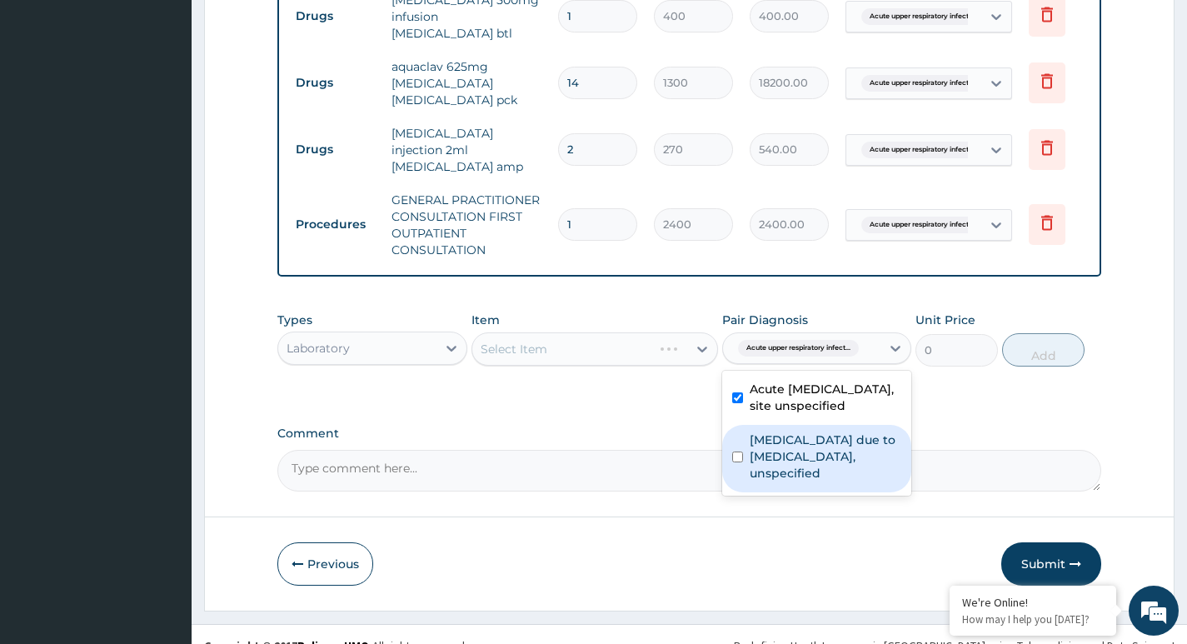
click at [822, 440] on label "[MEDICAL_DATA] due to [MEDICAL_DATA], unspecified" at bounding box center [826, 456] width 152 height 50
checkbox input "true"
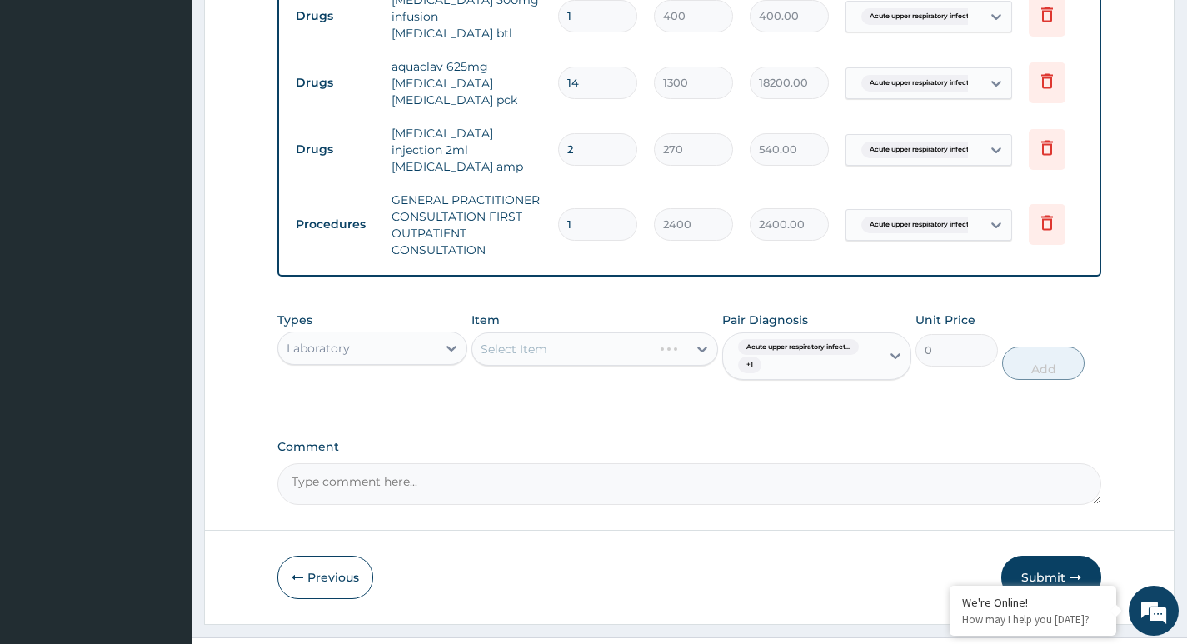
click at [608, 332] on div "Select Item" at bounding box center [594, 348] width 247 height 33
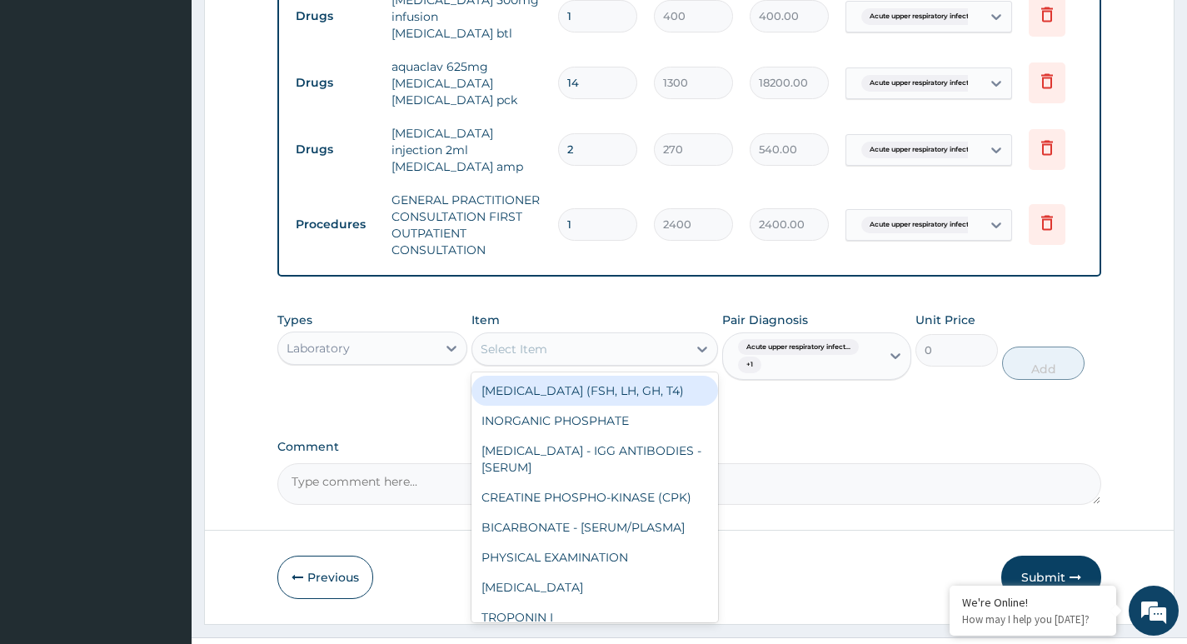
click at [610, 336] on div "Select Item" at bounding box center [580, 349] width 216 height 27
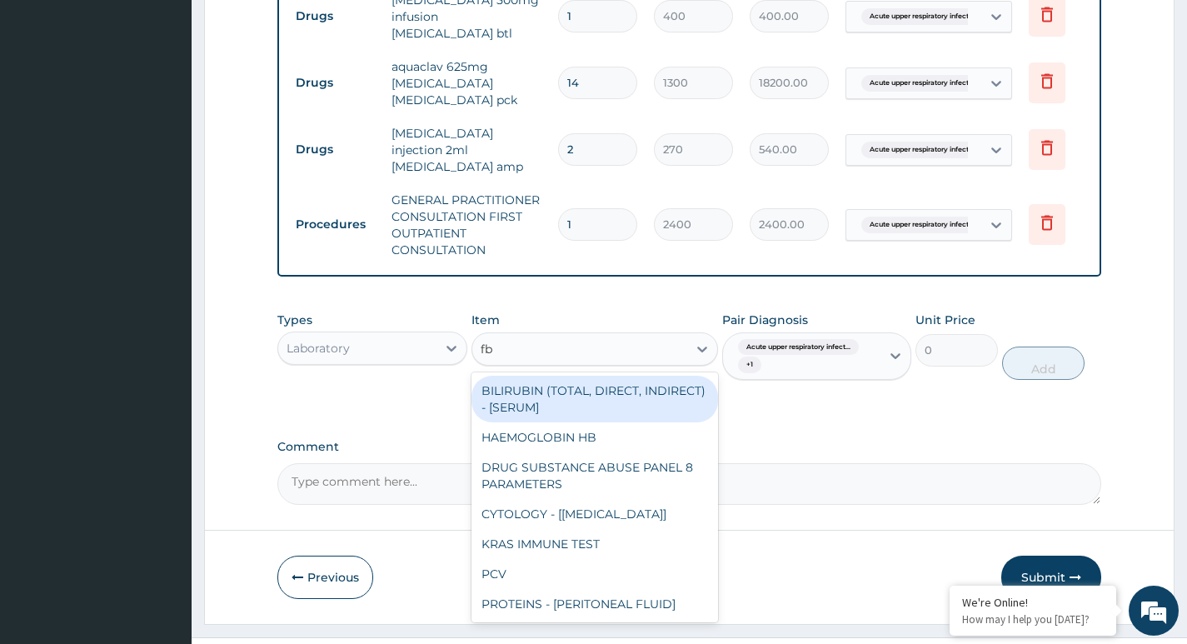
type input "fbc"
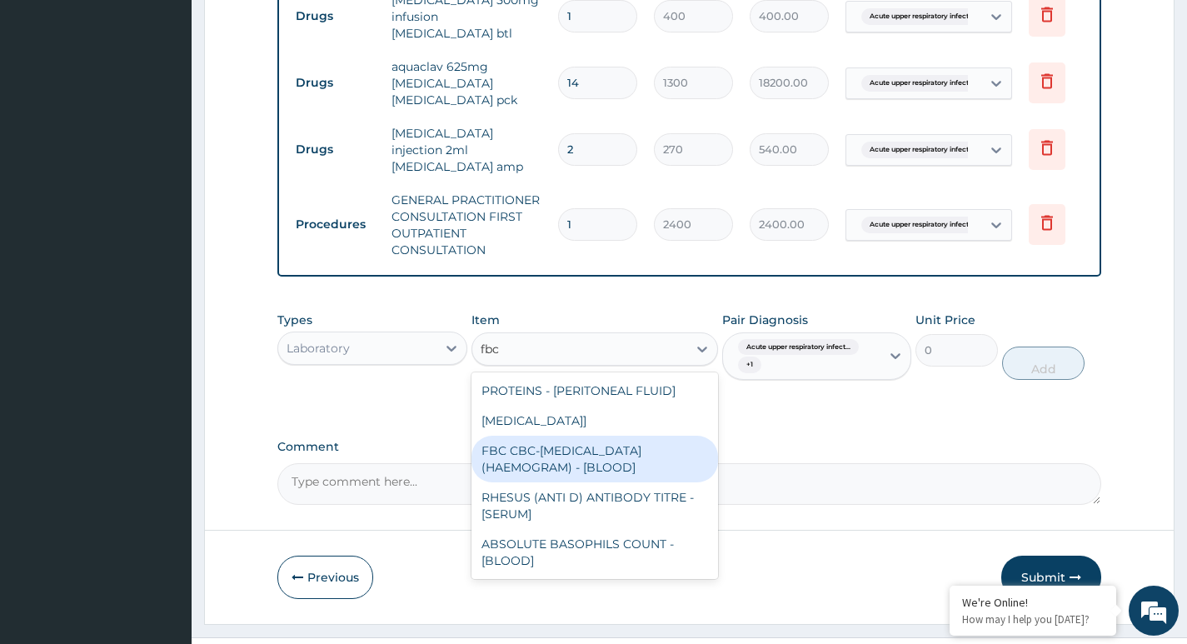
click at [645, 446] on div "FBC CBC-[MEDICAL_DATA] (HAEMOGRAM) - [BLOOD]" at bounding box center [594, 459] width 247 height 47
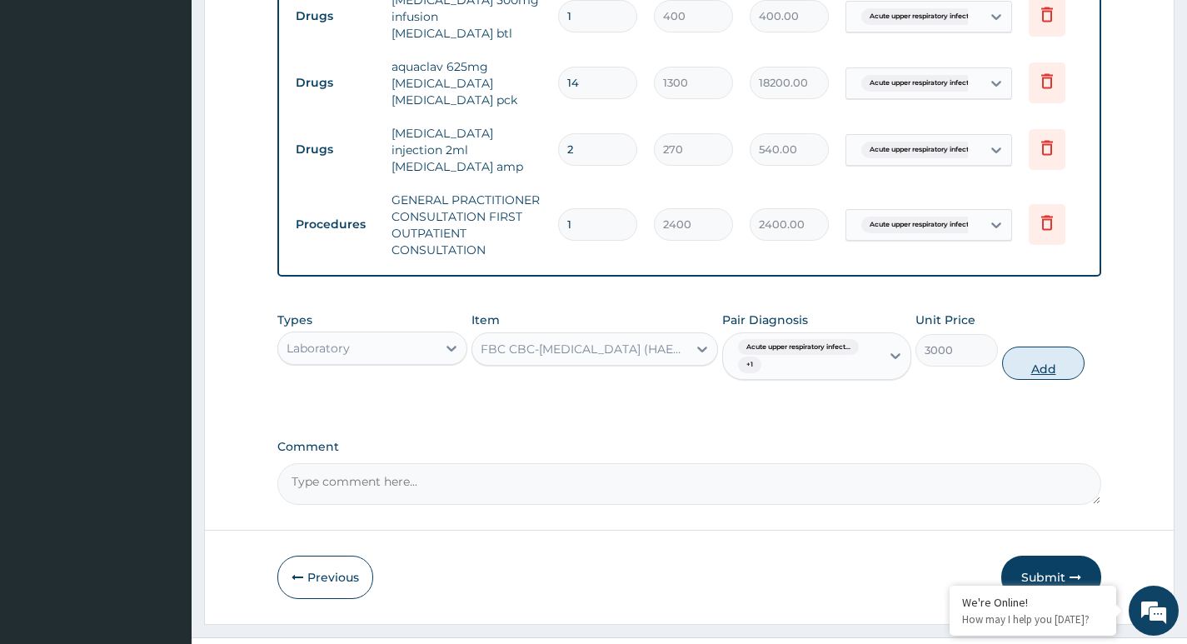
click at [1068, 348] on button "Add" at bounding box center [1043, 362] width 82 height 33
type input "0"
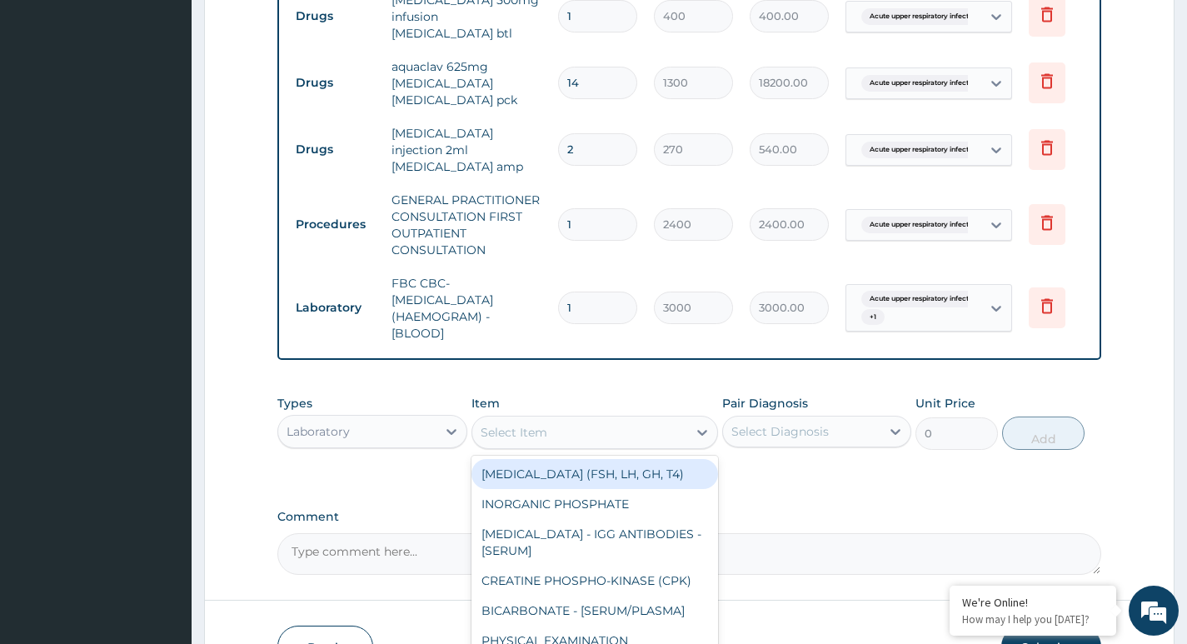
click at [637, 419] on div "Select Item" at bounding box center [580, 432] width 216 height 27
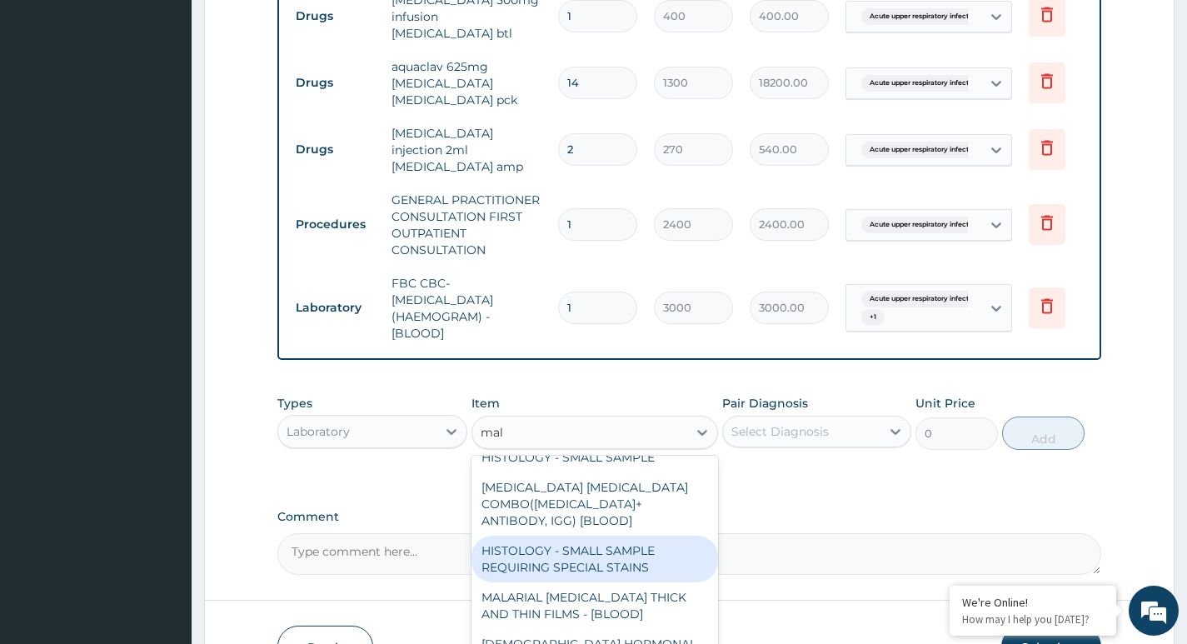
scroll to position [0, 0]
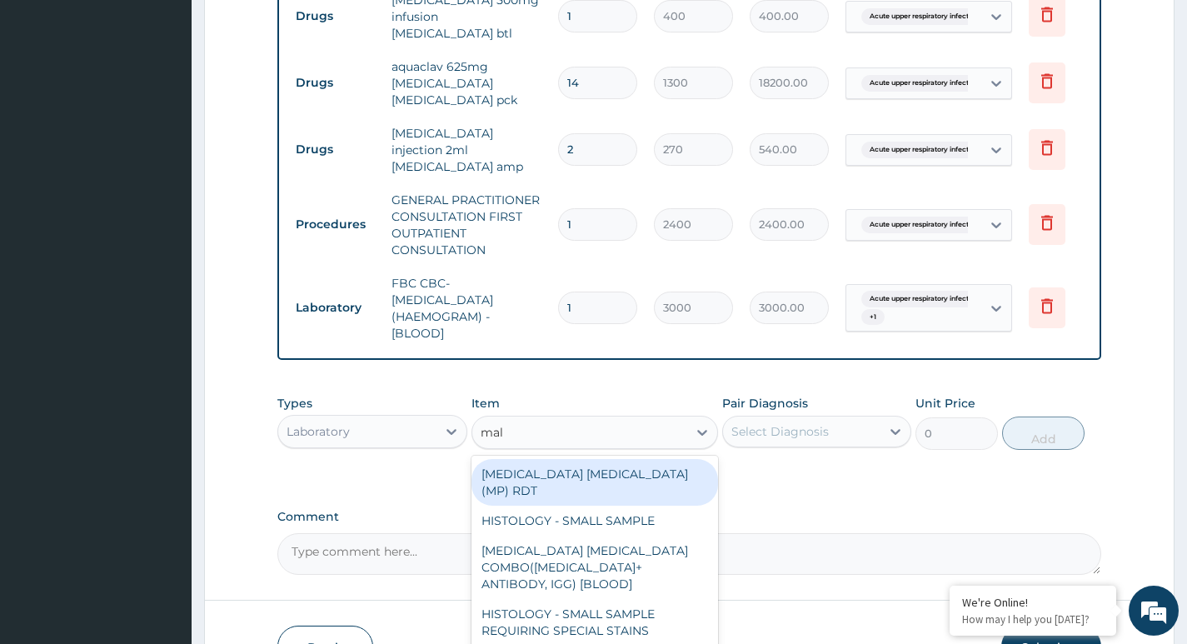
type input "mala"
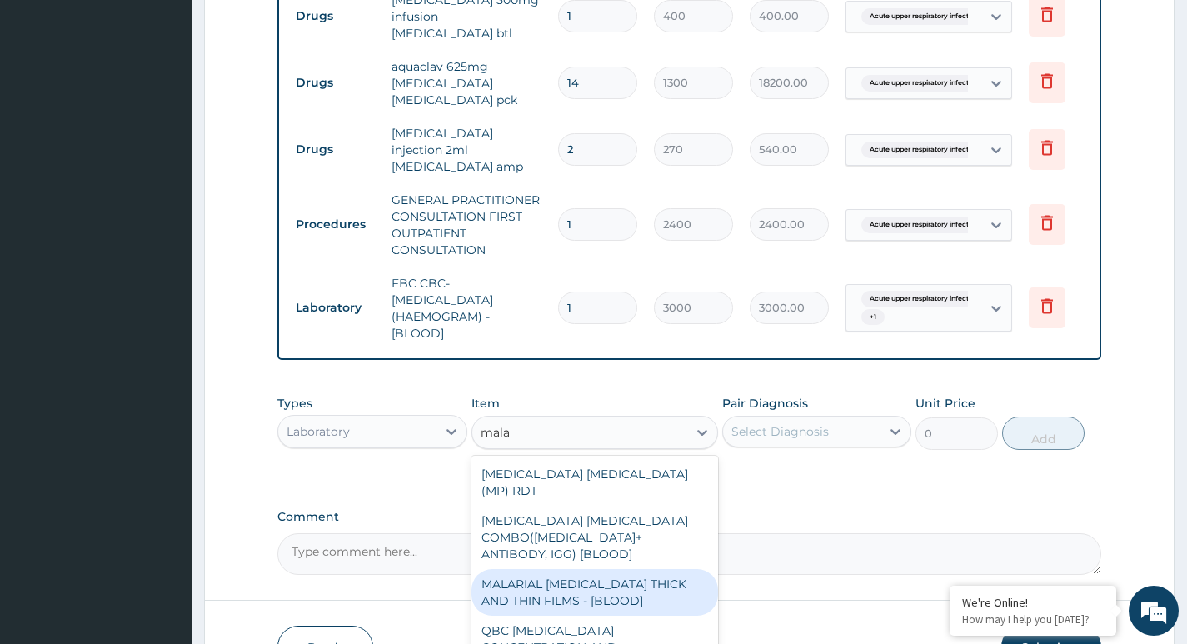
click at [565, 569] on div "MALARIAL [MEDICAL_DATA] THICK AND THIN FILMS - [BLOOD]" at bounding box center [594, 592] width 247 height 47
type input "1500"
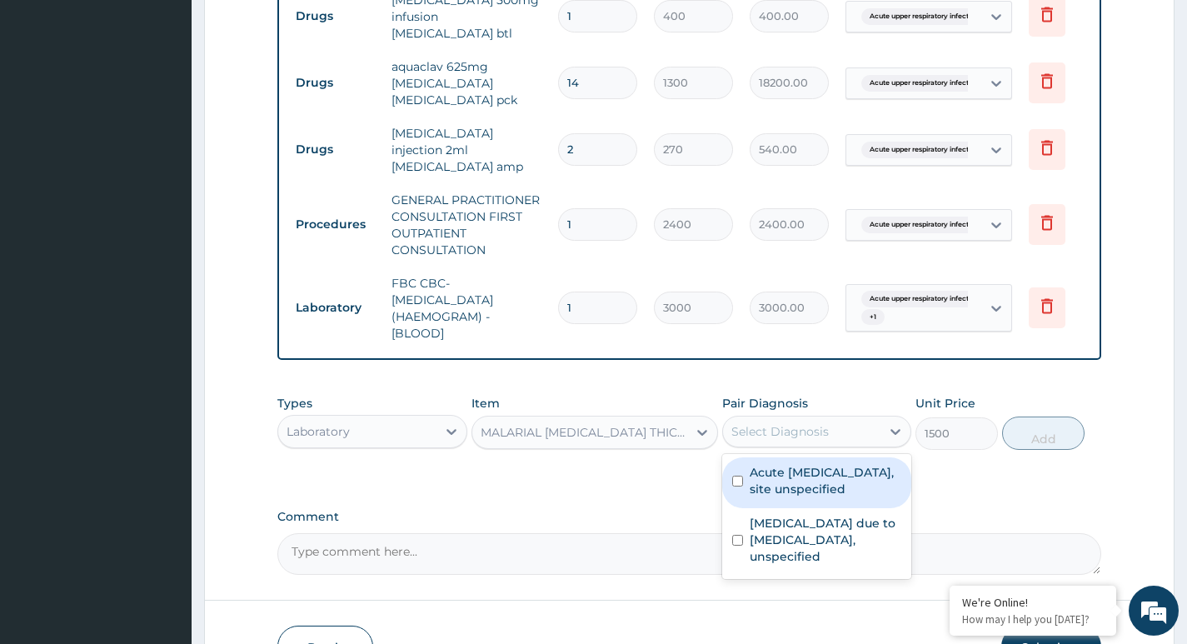
click at [839, 418] on div "Select Diagnosis" at bounding box center [801, 431] width 157 height 27
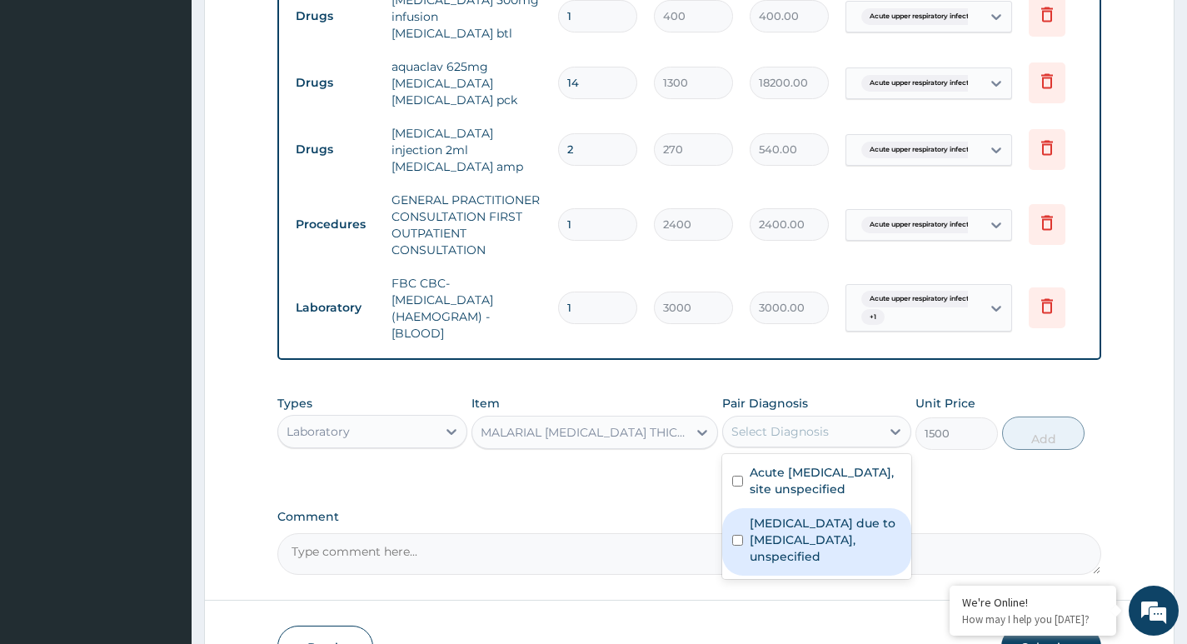
click at [826, 530] on label "[MEDICAL_DATA] due to [MEDICAL_DATA], unspecified" at bounding box center [826, 540] width 152 height 50
checkbox input "true"
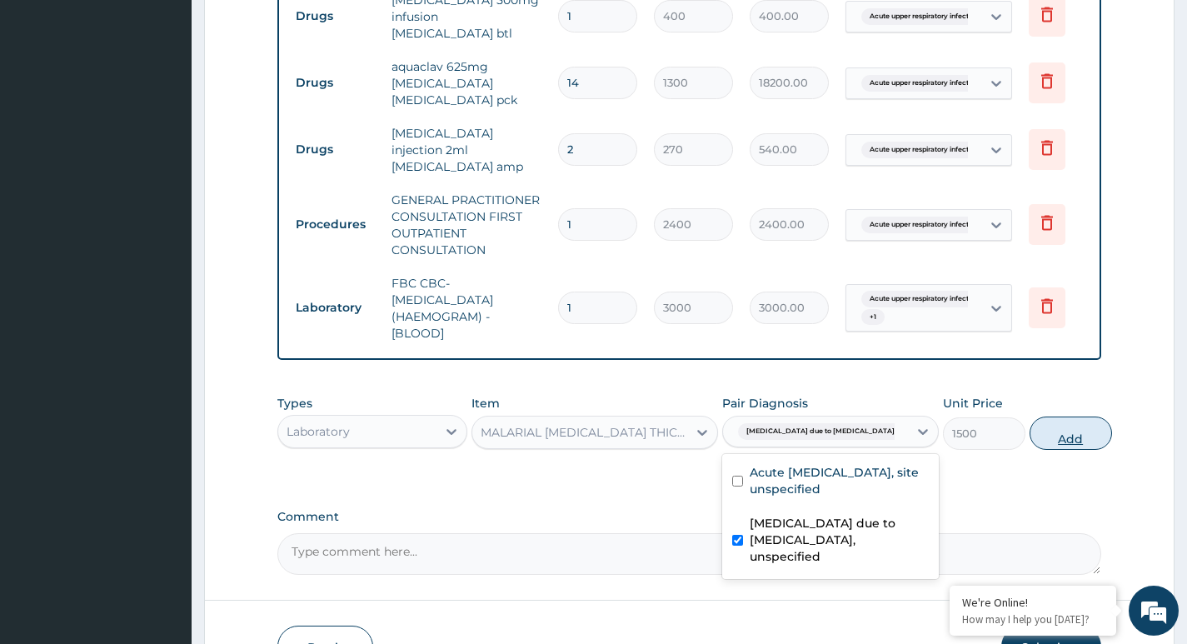
click at [1042, 416] on button "Add" at bounding box center [1070, 432] width 82 height 33
type input "0"
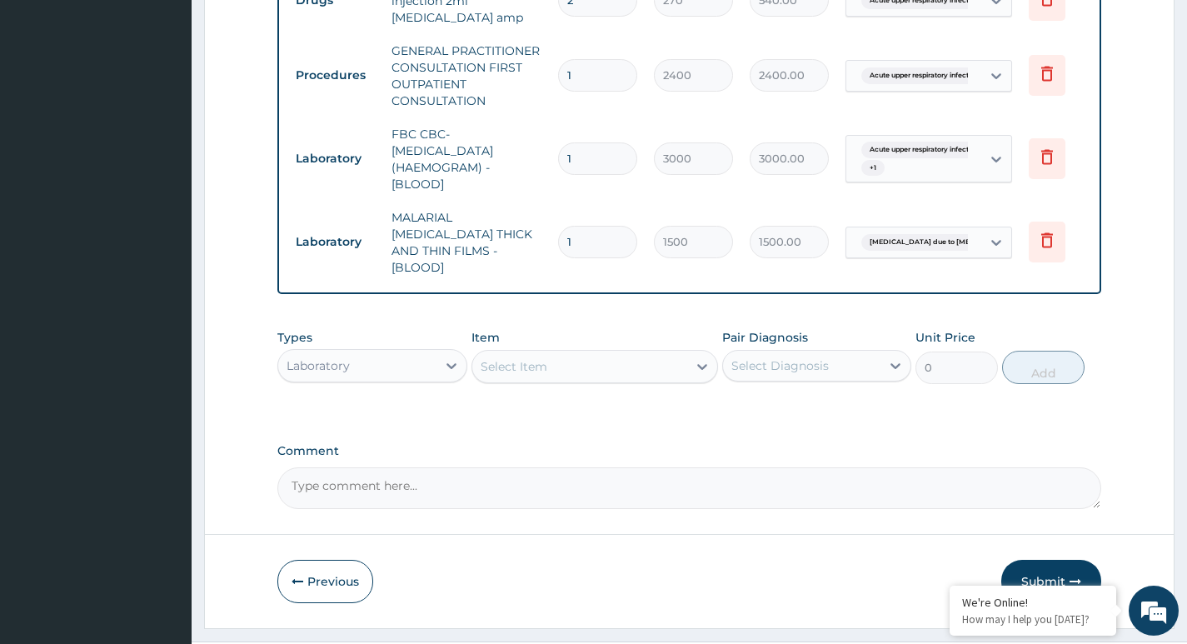
scroll to position [914, 0]
click at [398, 351] on div "Laboratory" at bounding box center [356, 364] width 157 height 27
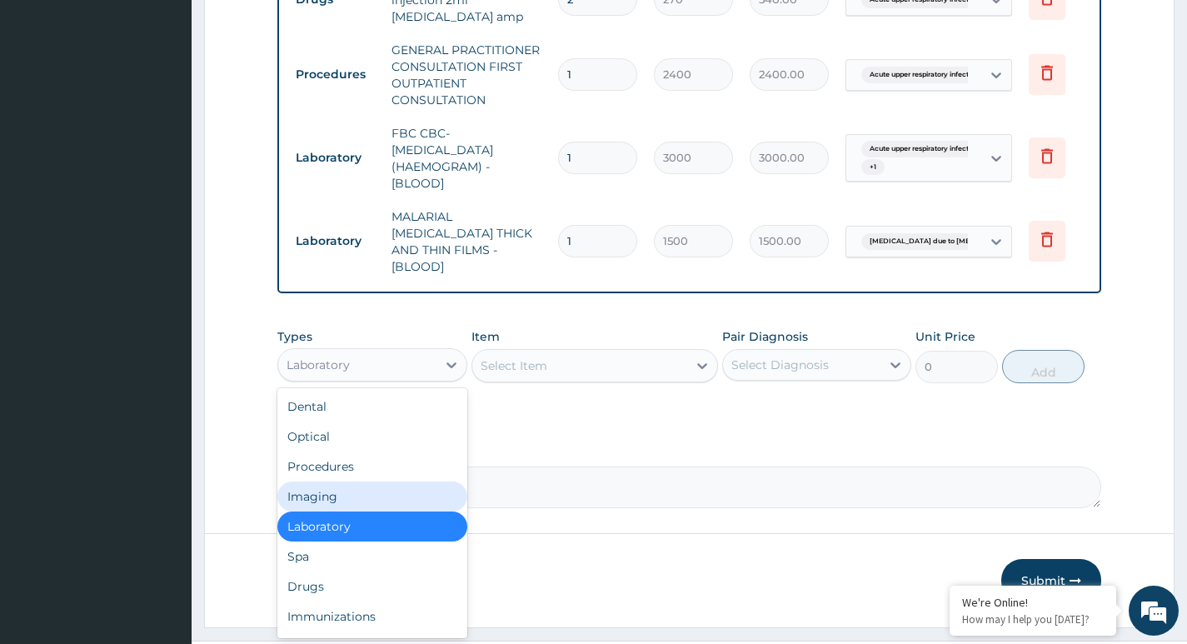
scroll to position [57, 0]
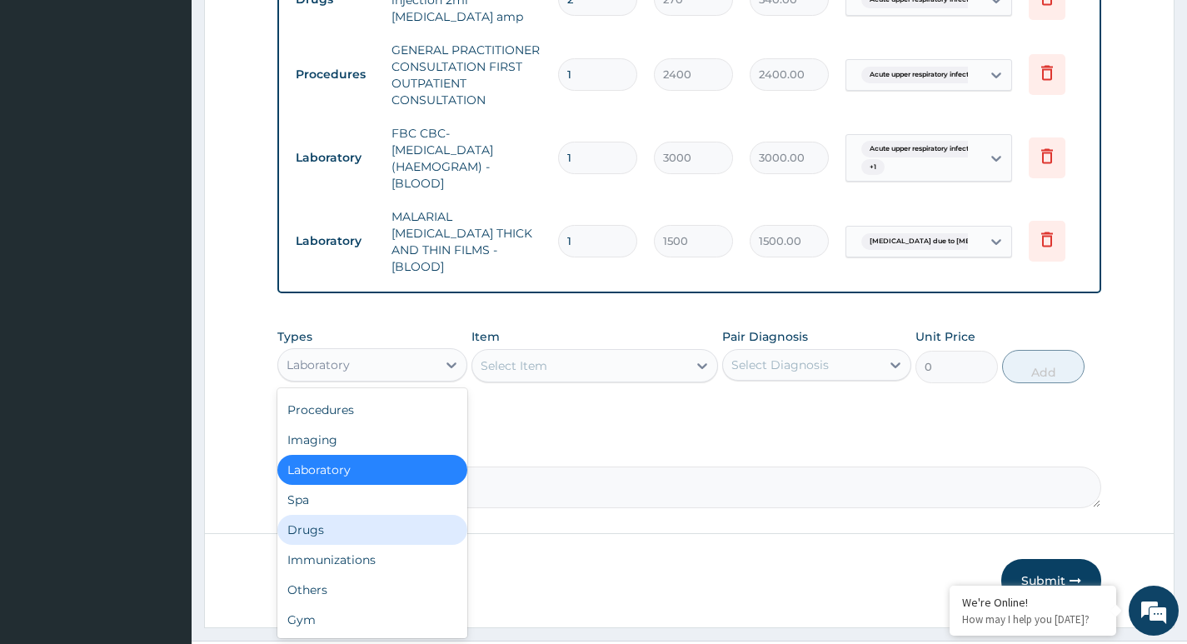
click at [329, 515] on div "Drugs" at bounding box center [371, 530] width 189 height 30
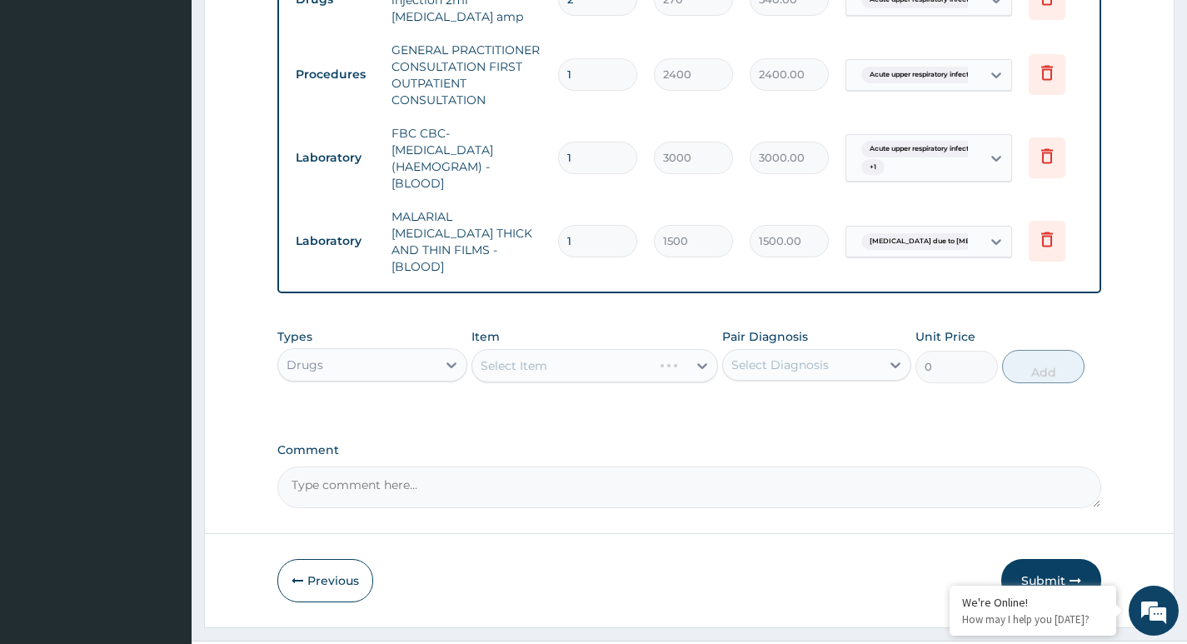
click at [761, 356] on div "Select Diagnosis" at bounding box center [779, 364] width 97 height 17
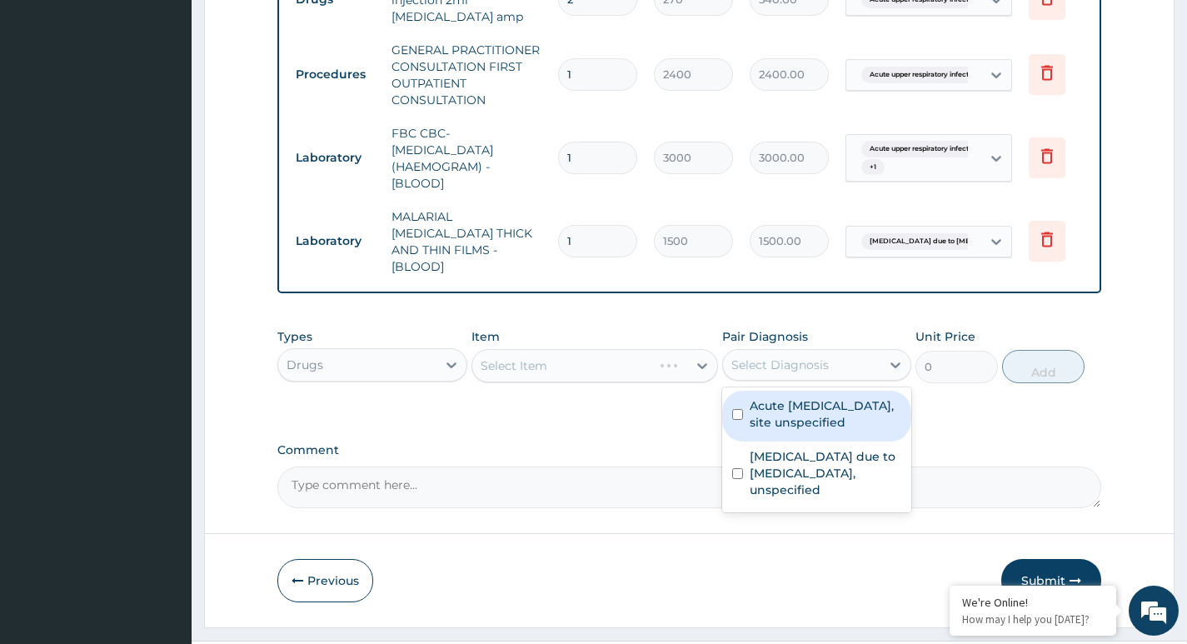
click at [784, 397] on label "Acute [MEDICAL_DATA], site unspecified" at bounding box center [826, 413] width 152 height 33
checkbox input "true"
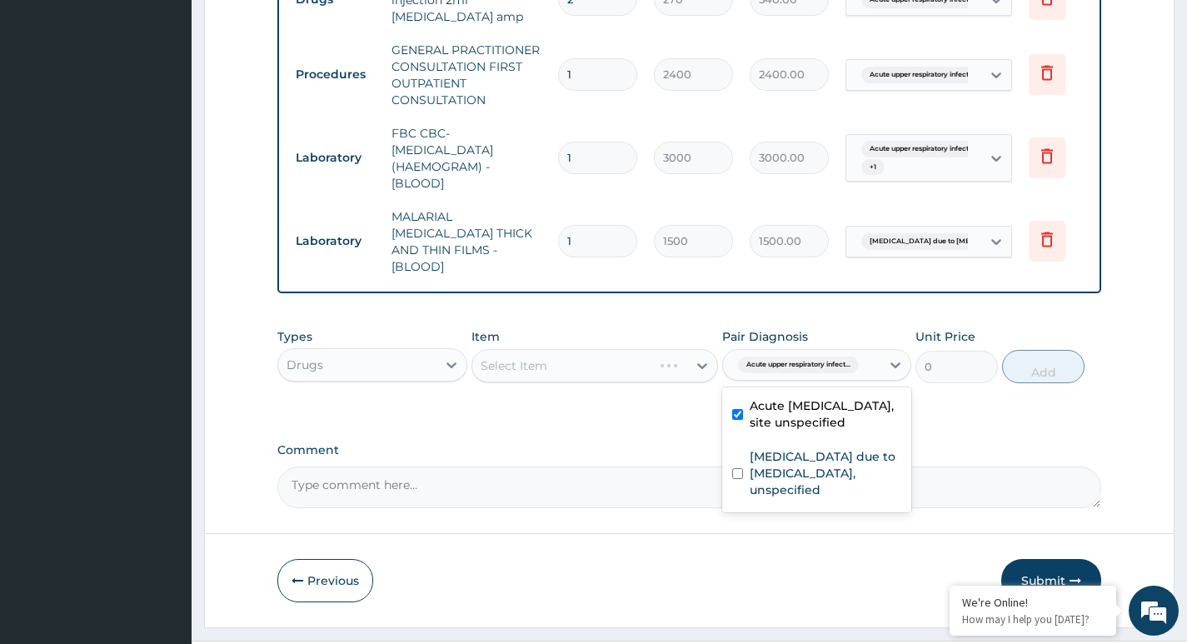
click at [791, 356] on span "Acute upper respiratory infect..." at bounding box center [798, 364] width 121 height 17
click at [784, 356] on span "Acute upper respiratory infect..." at bounding box center [798, 364] width 121 height 17
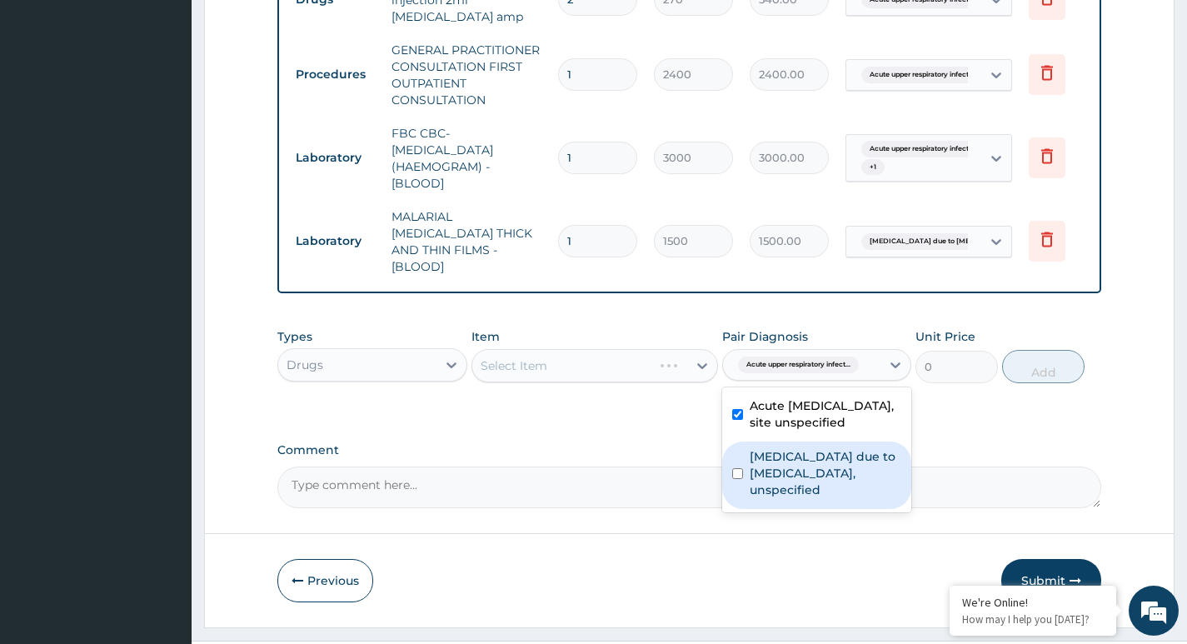
click at [783, 452] on label "[MEDICAL_DATA] due to [MEDICAL_DATA], unspecified" at bounding box center [826, 473] width 152 height 50
checkbox input "true"
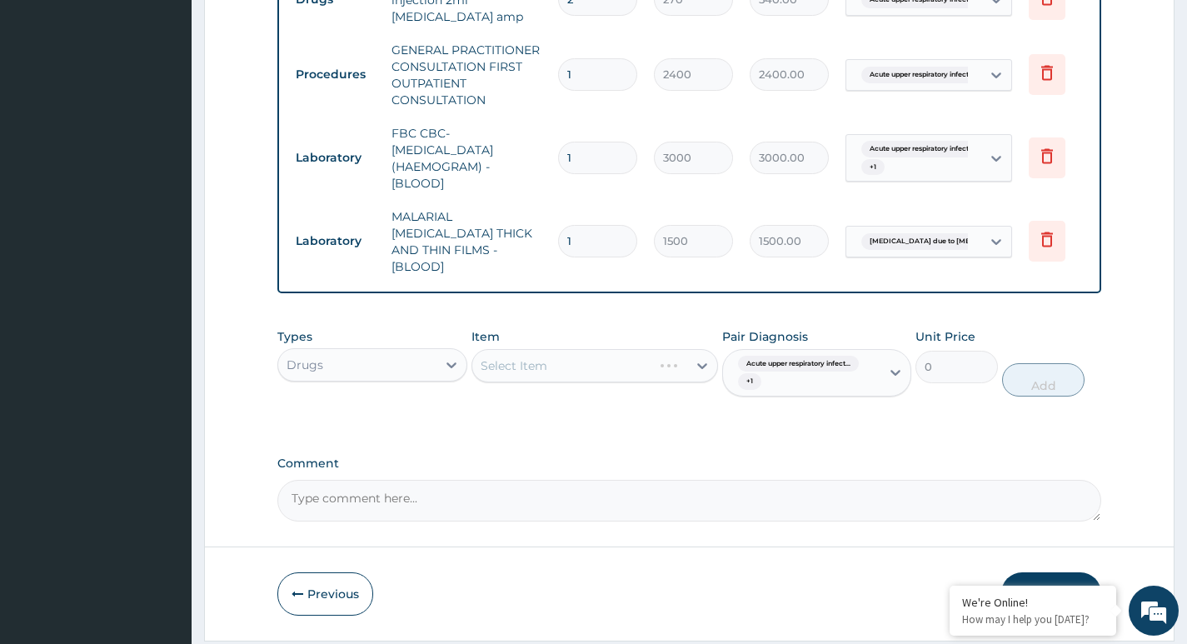
click at [603, 349] on div "Select Item" at bounding box center [594, 365] width 247 height 33
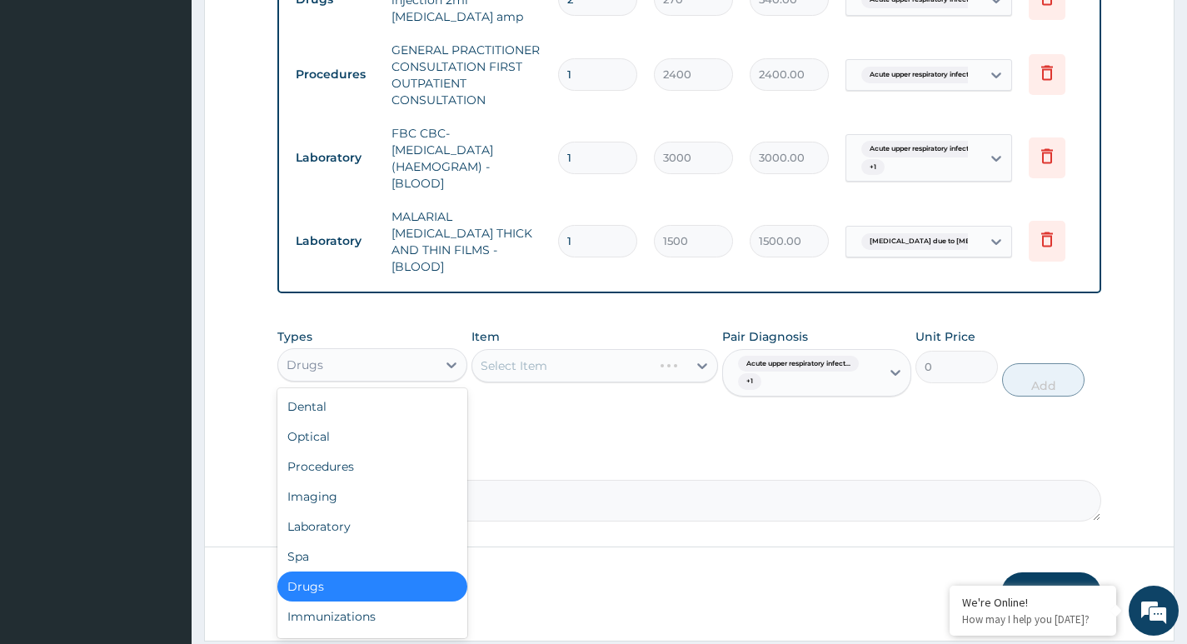
click at [400, 351] on div "Drugs" at bounding box center [356, 364] width 157 height 27
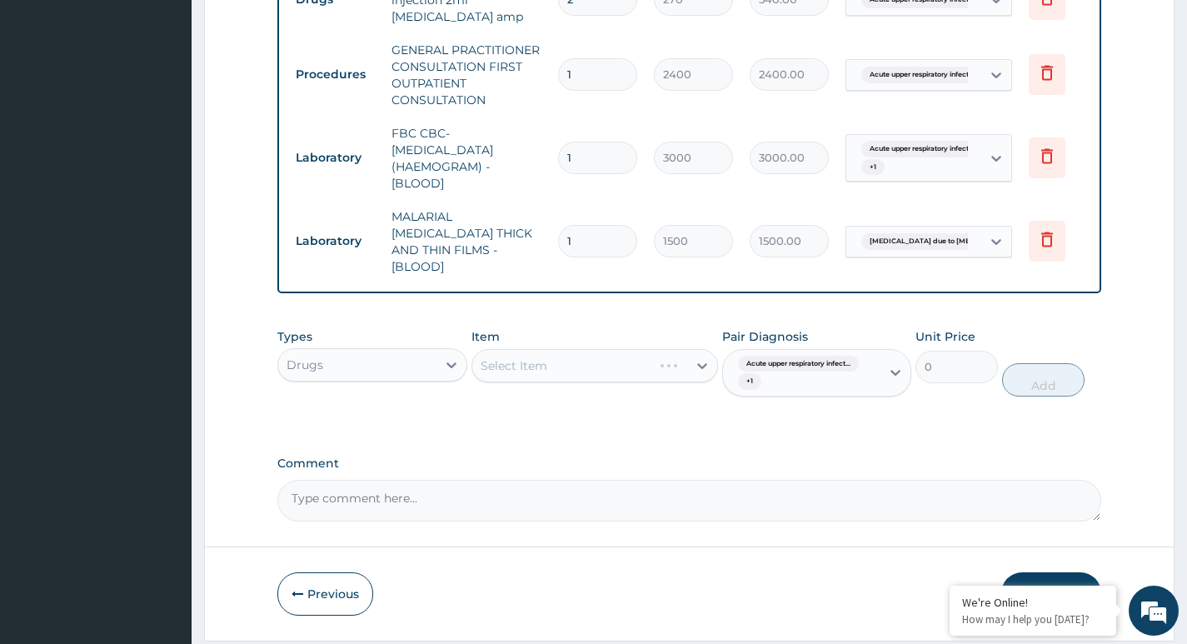
click at [596, 456] on div "Comment" at bounding box center [689, 488] width 824 height 65
click at [594, 349] on div "Select Item" at bounding box center [594, 365] width 247 height 33
click at [593, 349] on div "Select Item" at bounding box center [594, 365] width 247 height 33
click at [638, 349] on div "Select Item" at bounding box center [594, 365] width 247 height 33
click at [686, 349] on div "Select Item" at bounding box center [594, 365] width 247 height 33
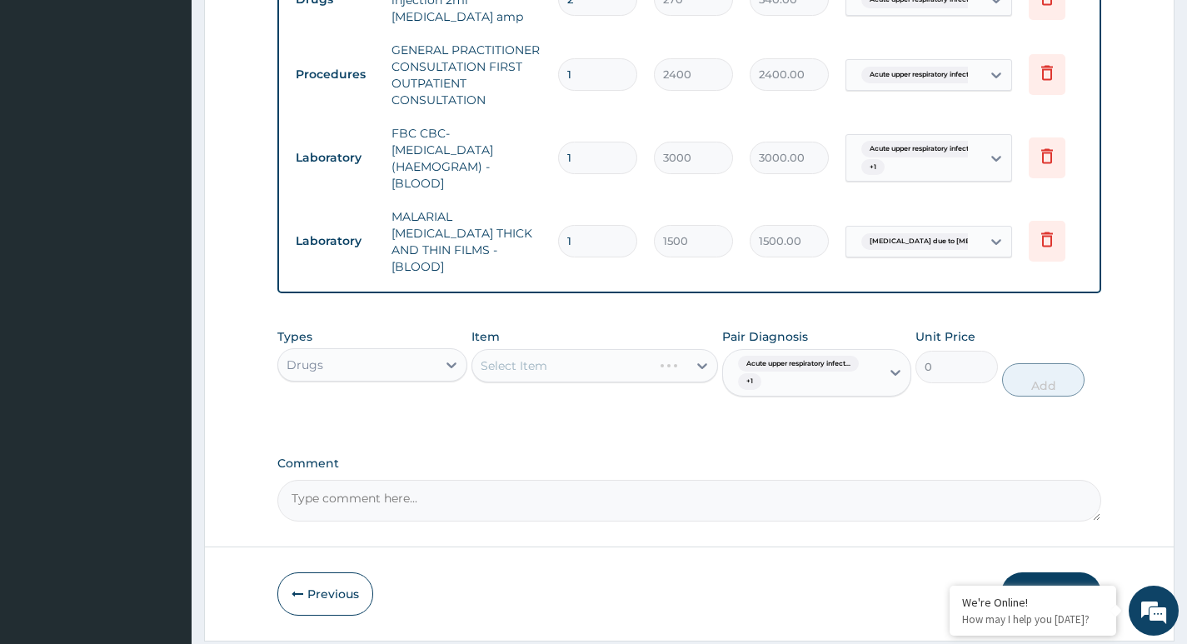
click at [668, 349] on div "Select Item" at bounding box center [594, 365] width 247 height 33
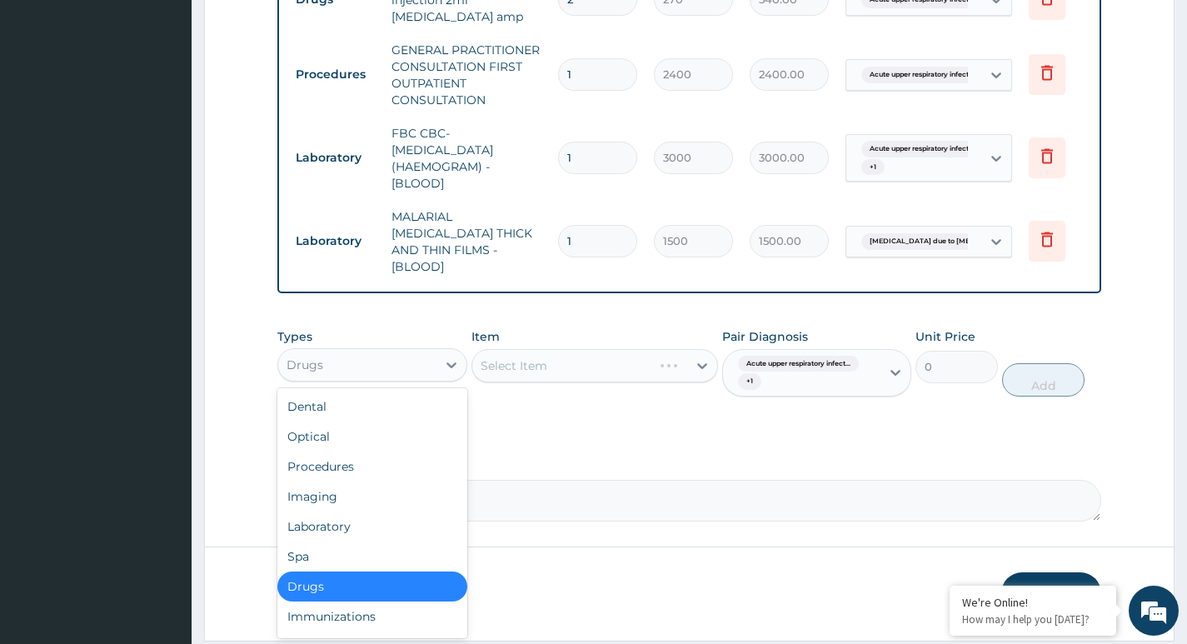
click at [436, 351] on div "Drugs" at bounding box center [356, 364] width 157 height 27
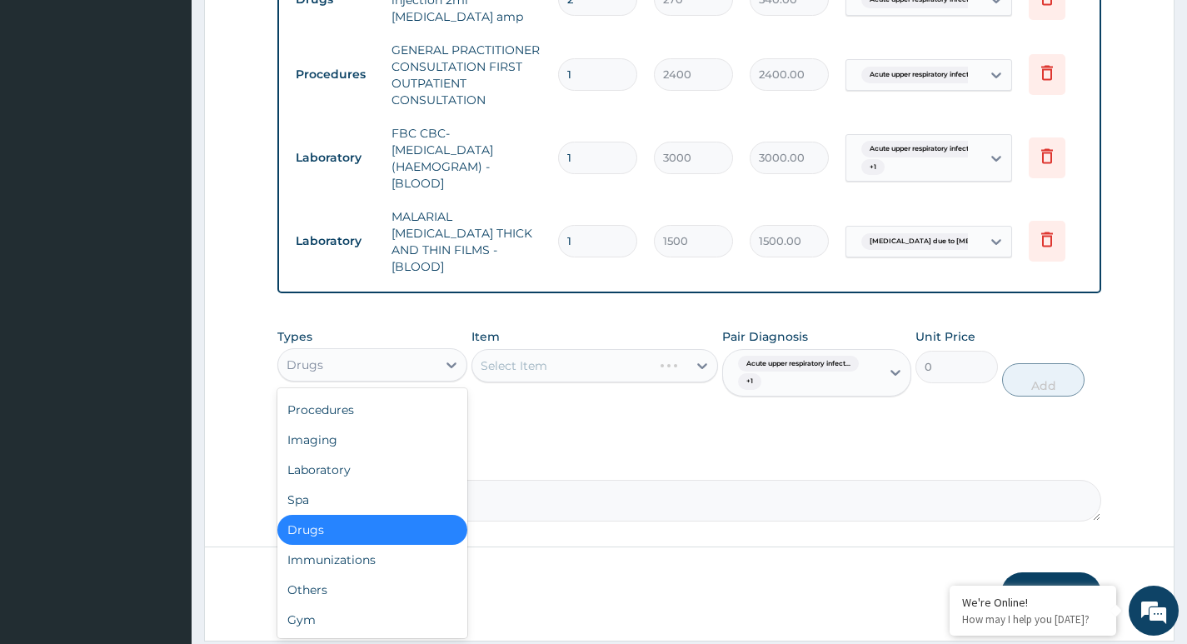
click at [346, 515] on div "Drugs" at bounding box center [371, 530] width 189 height 30
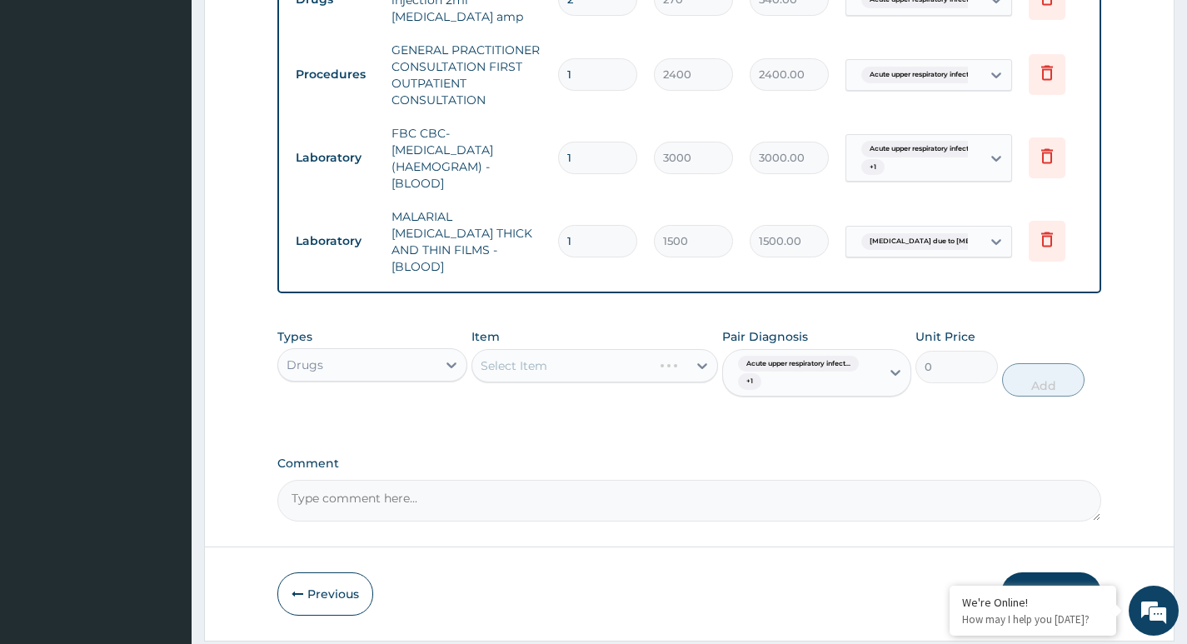
click at [628, 349] on div "Select Item" at bounding box center [594, 365] width 247 height 33
click at [647, 349] on div "Select Item" at bounding box center [594, 365] width 247 height 33
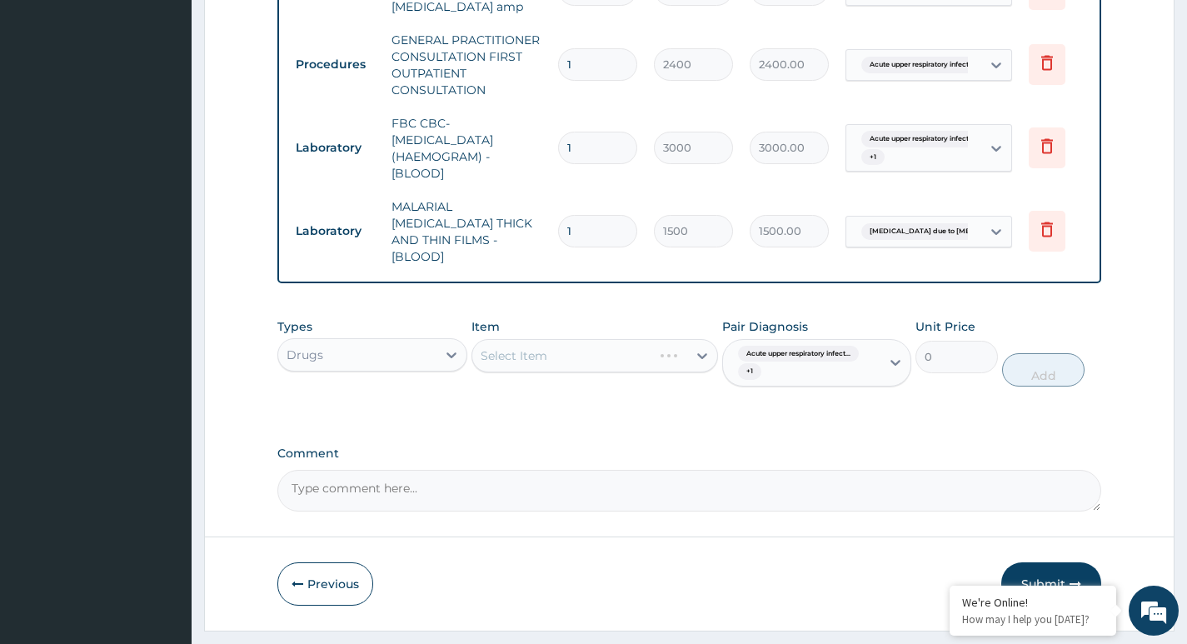
scroll to position [928, 0]
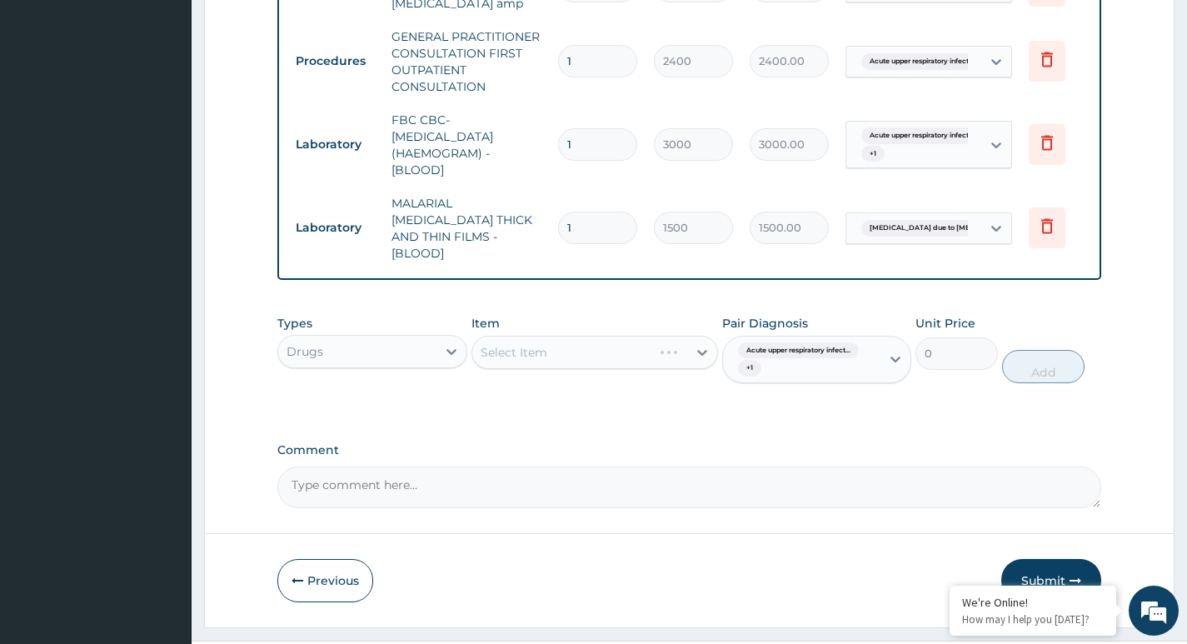
click at [656, 336] on div "Select Item" at bounding box center [594, 352] width 247 height 33
click at [815, 340] on div "Acute upper respiratory infect... + 1" at bounding box center [799, 360] width 136 height 40
click at [567, 371] on div "Types Drugs Item Select Item Pair Diagnosis Acute upper respiratory infect... +…" at bounding box center [689, 361] width 824 height 111
click at [660, 336] on div "Select Item" at bounding box center [594, 352] width 247 height 33
click at [665, 336] on div "Select Item" at bounding box center [594, 352] width 247 height 33
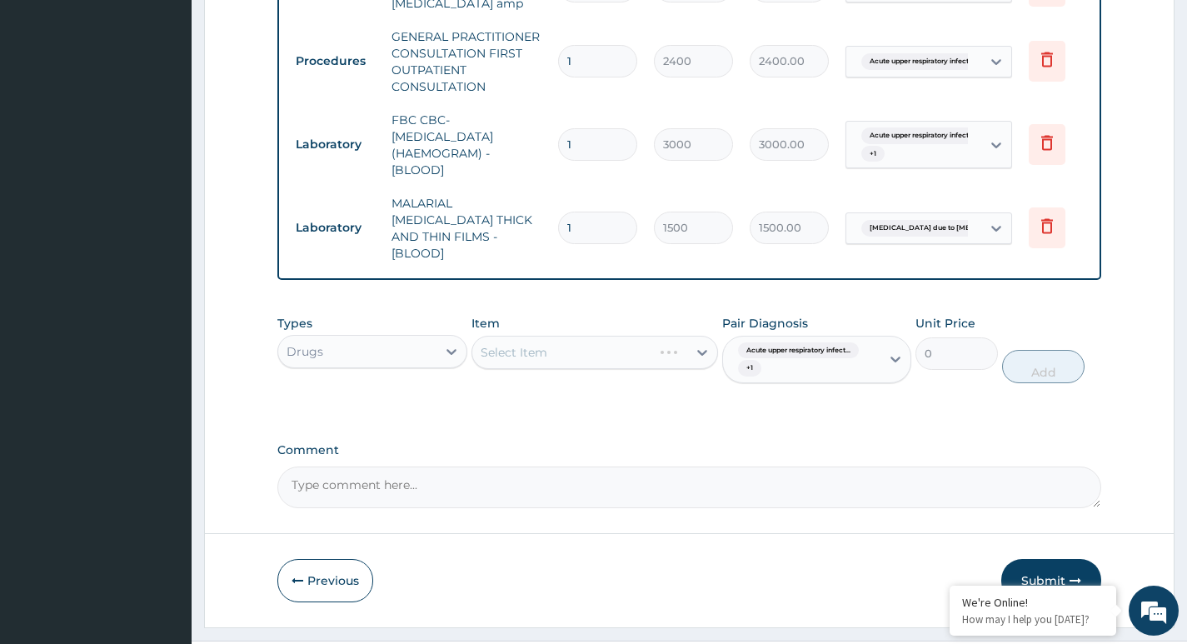
click at [698, 336] on div "Select Item" at bounding box center [594, 352] width 247 height 33
click at [537, 336] on div "Select Item" at bounding box center [594, 352] width 247 height 33
click at [607, 336] on div "Select Item" at bounding box center [594, 352] width 247 height 33
click at [611, 336] on div "Select Item" at bounding box center [594, 352] width 247 height 33
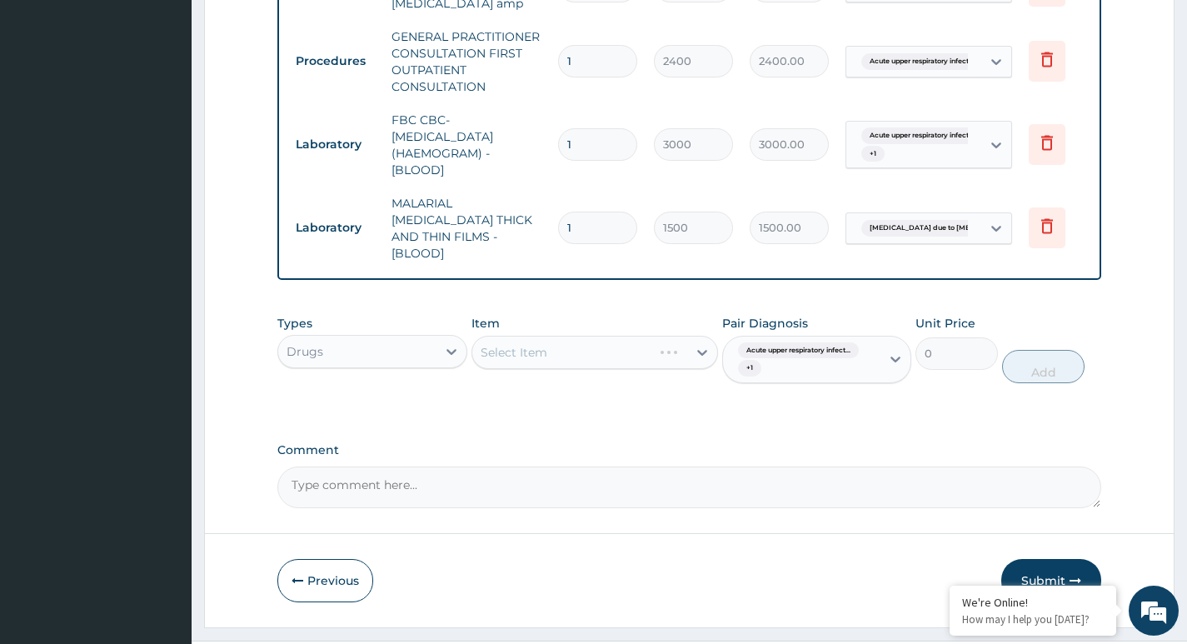
click at [714, 336] on div "Select Item" at bounding box center [594, 352] width 247 height 33
click at [708, 336] on div "Select Item" at bounding box center [594, 352] width 247 height 33
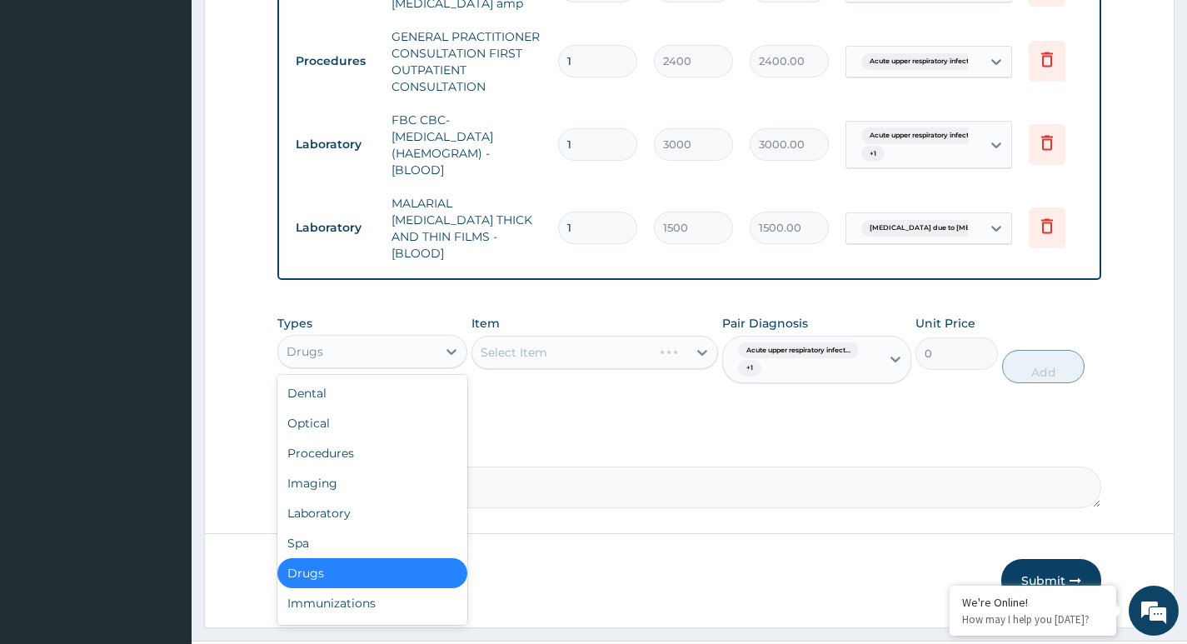
click at [406, 338] on div "Drugs" at bounding box center [356, 351] width 157 height 27
